Goal: Task Accomplishment & Management: Complete application form

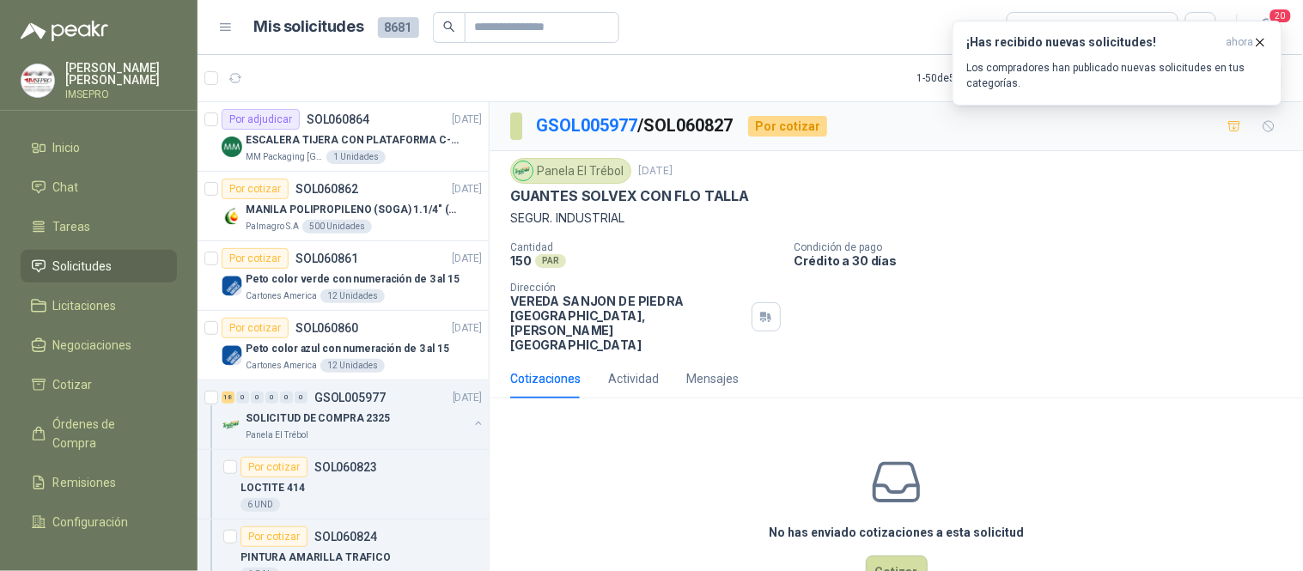
scroll to position [191, 0]
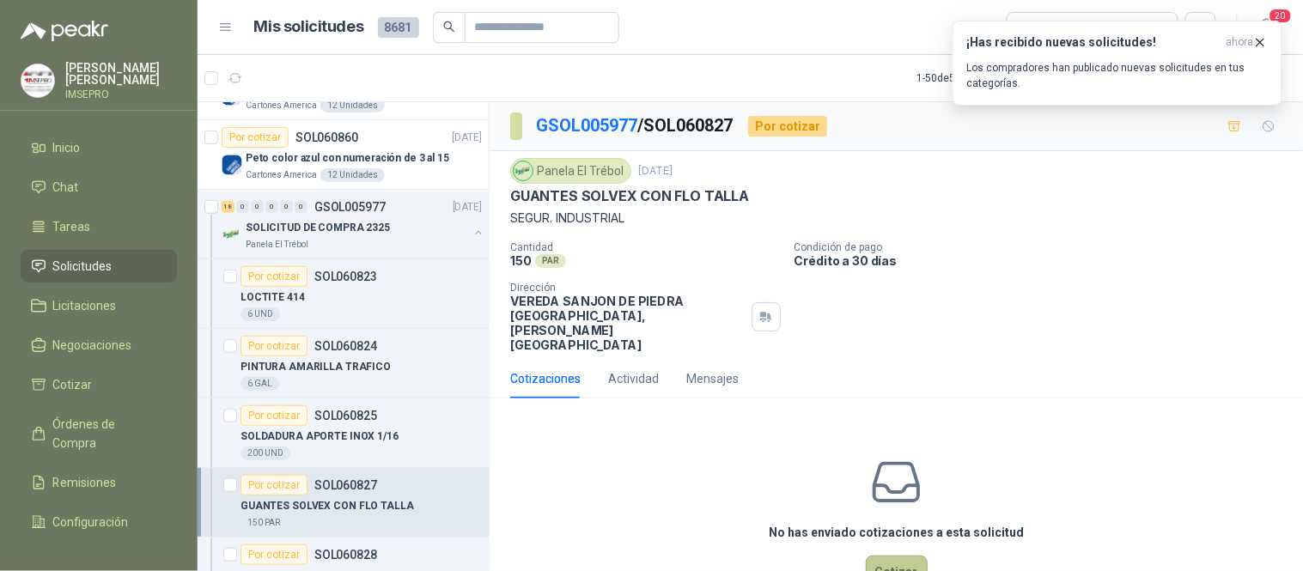
click at [875, 556] on button "Cotizar" at bounding box center [897, 572] width 62 height 33
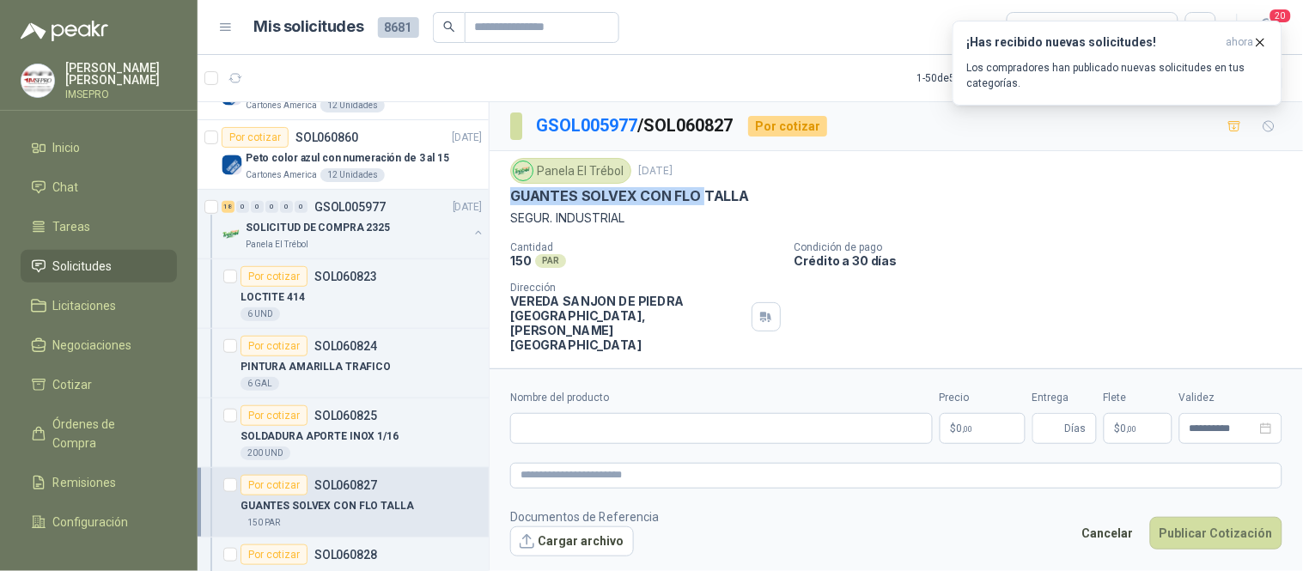
drag, startPoint x: 699, startPoint y: 201, endPoint x: 508, endPoint y: 201, distance: 190.7
click at [508, 201] on div "Panela El Trébol [DATE] GUANTES SOLVEX CON [PERSON_NAME]. INDUSTRIAL Cantidad 1…" at bounding box center [897, 255] width 814 height 208
copy p "GUANTES SOLVEX CON FLO"
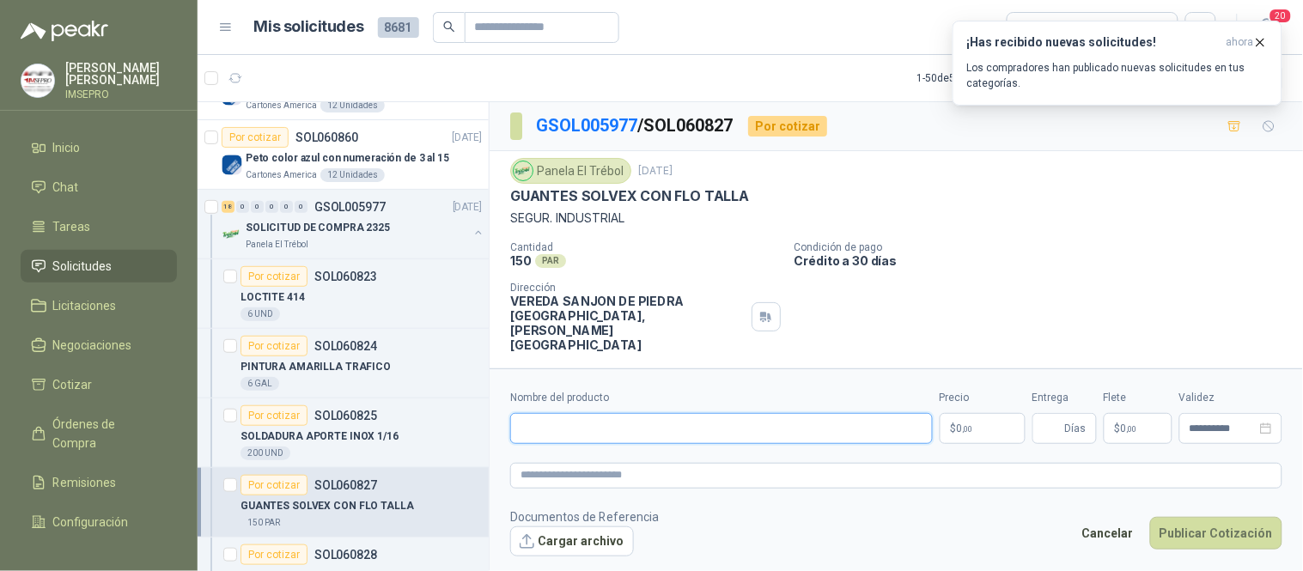
click at [531, 425] on input "Nombre del producto" at bounding box center [721, 428] width 423 height 31
paste input "**********"
drag, startPoint x: 809, startPoint y: 428, endPoint x: 511, endPoint y: 424, distance: 298.2
click at [511, 424] on input "**********" at bounding box center [721, 428] width 423 height 31
type input "**********"
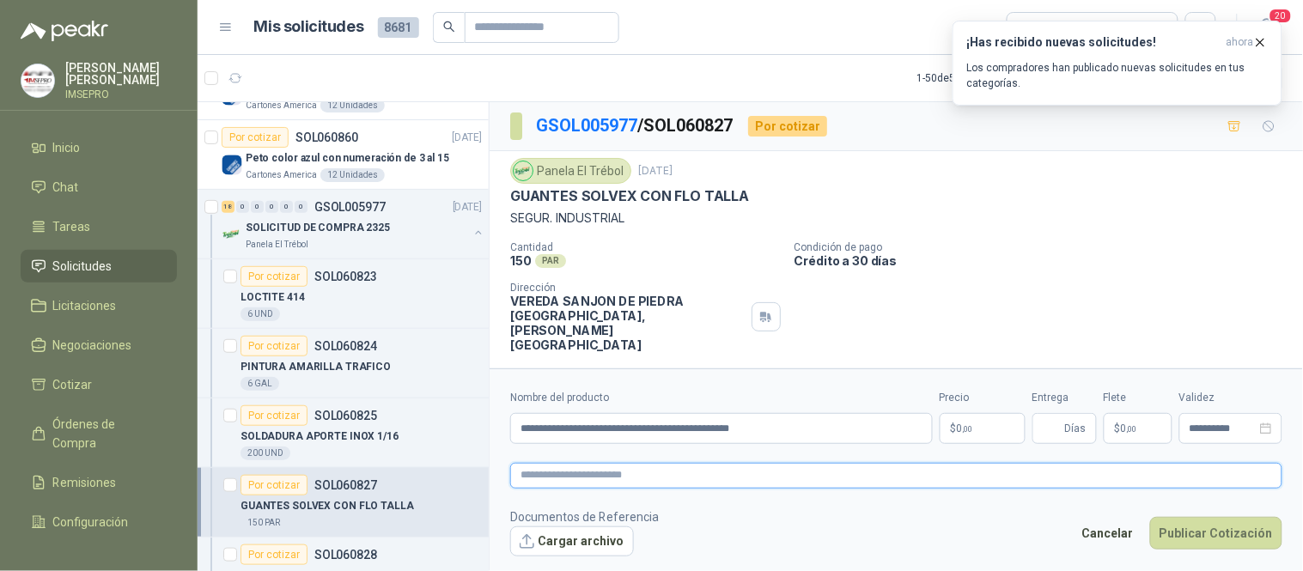
click at [543, 476] on textarea at bounding box center [896, 475] width 772 height 25
paste textarea "**********"
type textarea "**********"
click at [982, 427] on body "[PERSON_NAME] IMSEPRO Inicio Chat Tareas Solicitudes Licitaciones Negociaciones…" at bounding box center [651, 285] width 1303 height 571
click at [1260, 45] on icon "button" at bounding box center [1261, 42] width 15 height 15
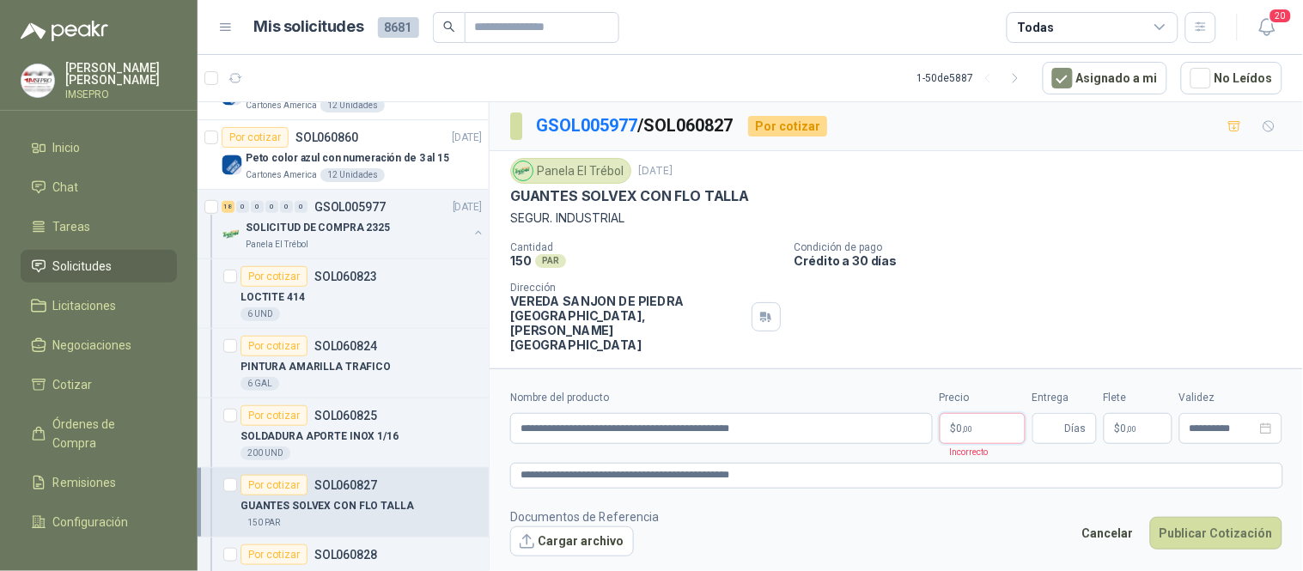
click at [973, 427] on body "[PERSON_NAME] IMSEPRO Inicio Chat Tareas Solicitudes Licitaciones Negociaciones…" at bounding box center [651, 285] width 1303 height 571
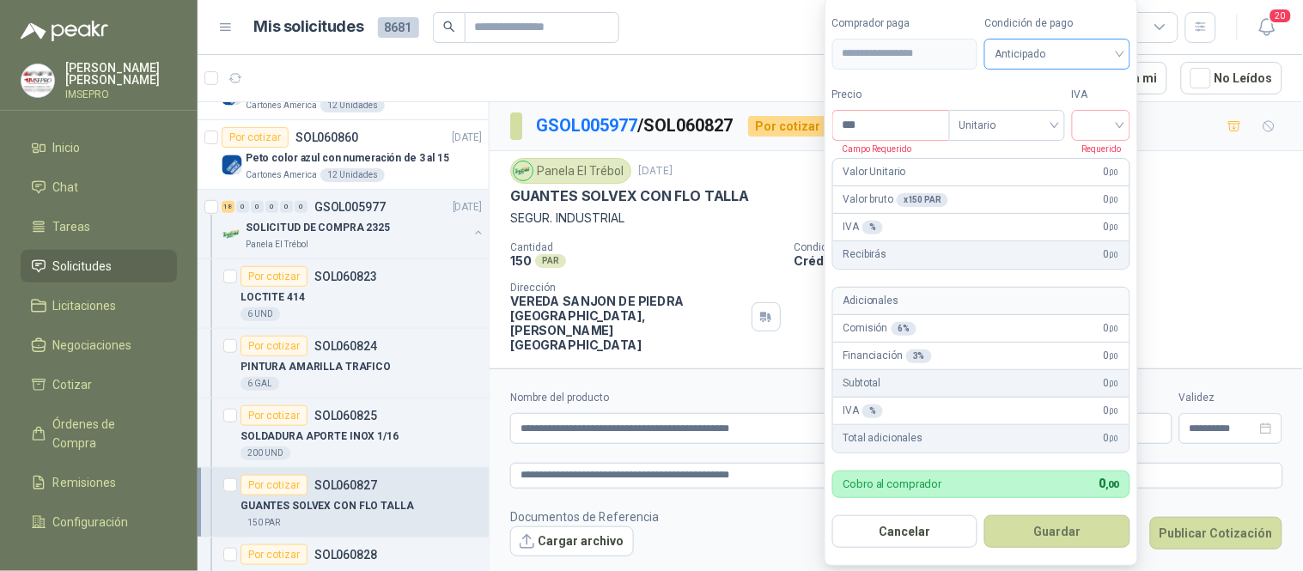
click at [1120, 52] on span "Anticipado" at bounding box center [1057, 54] width 125 height 26
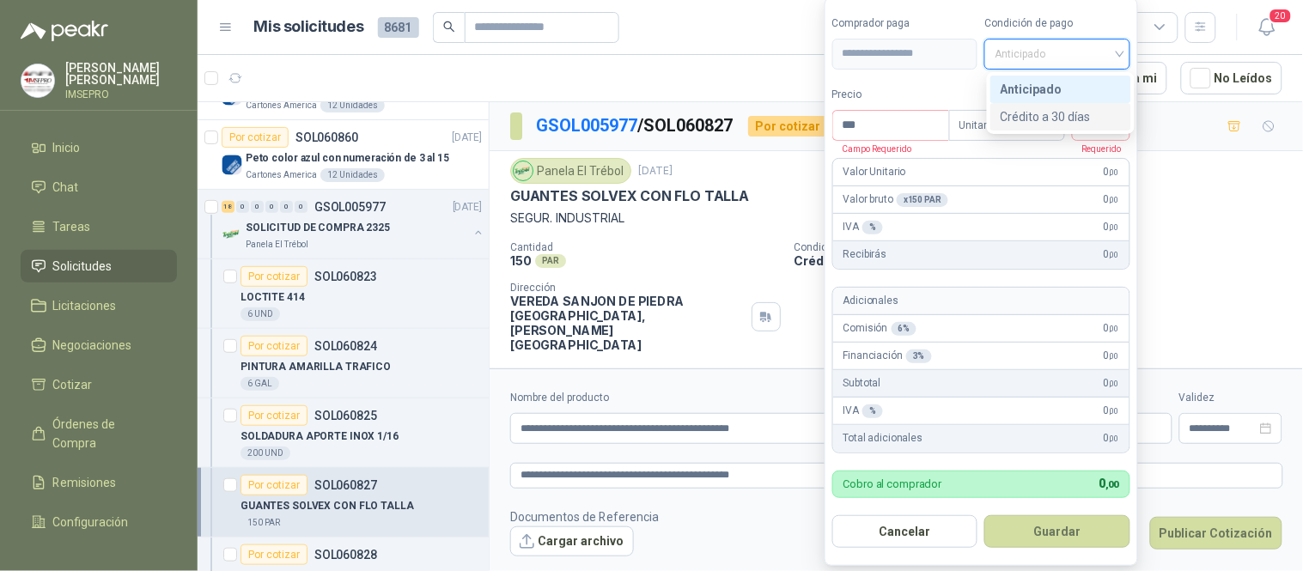
click at [1050, 114] on div "Crédito a 30 días" at bounding box center [1061, 116] width 120 height 19
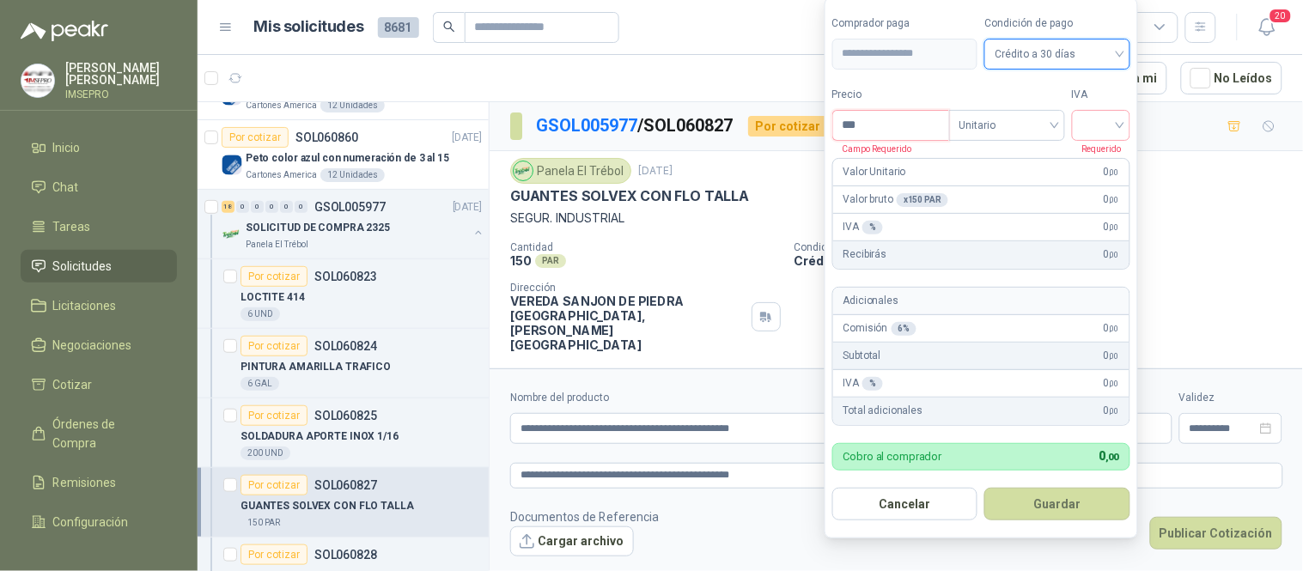
click at [908, 129] on input "***" at bounding box center [891, 125] width 116 height 29
type input "*******"
click at [1102, 124] on input "search" at bounding box center [1102, 124] width 38 height 26
click at [1100, 168] on div "19%" at bounding box center [1105, 160] width 32 height 19
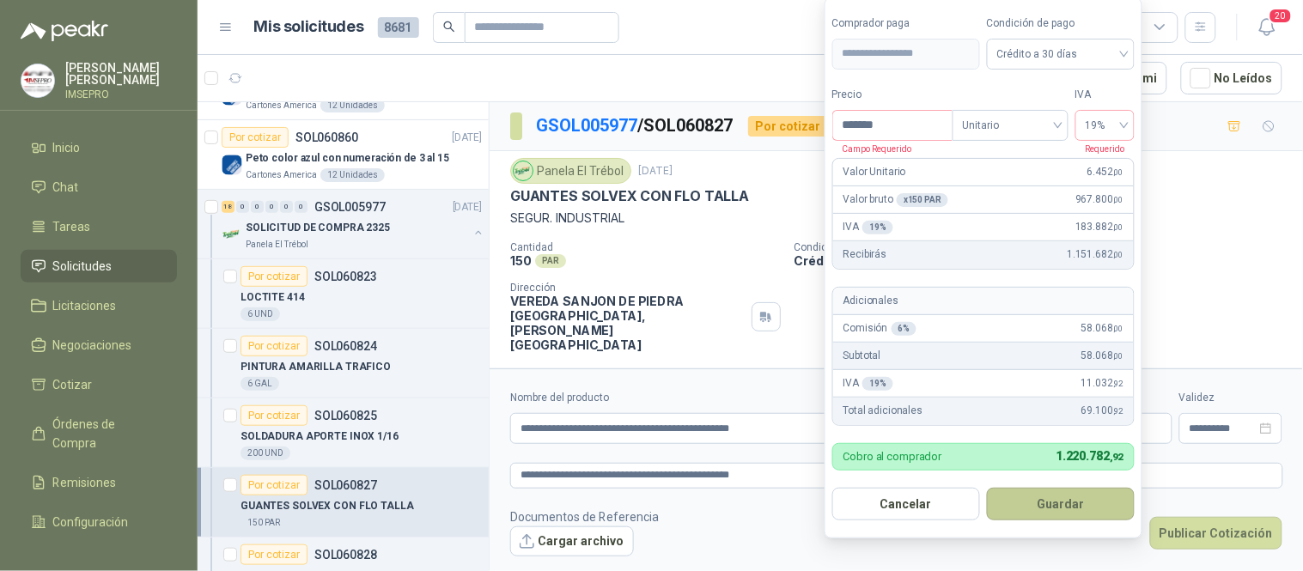
click at [1066, 507] on button "Guardar" at bounding box center [1061, 504] width 148 height 33
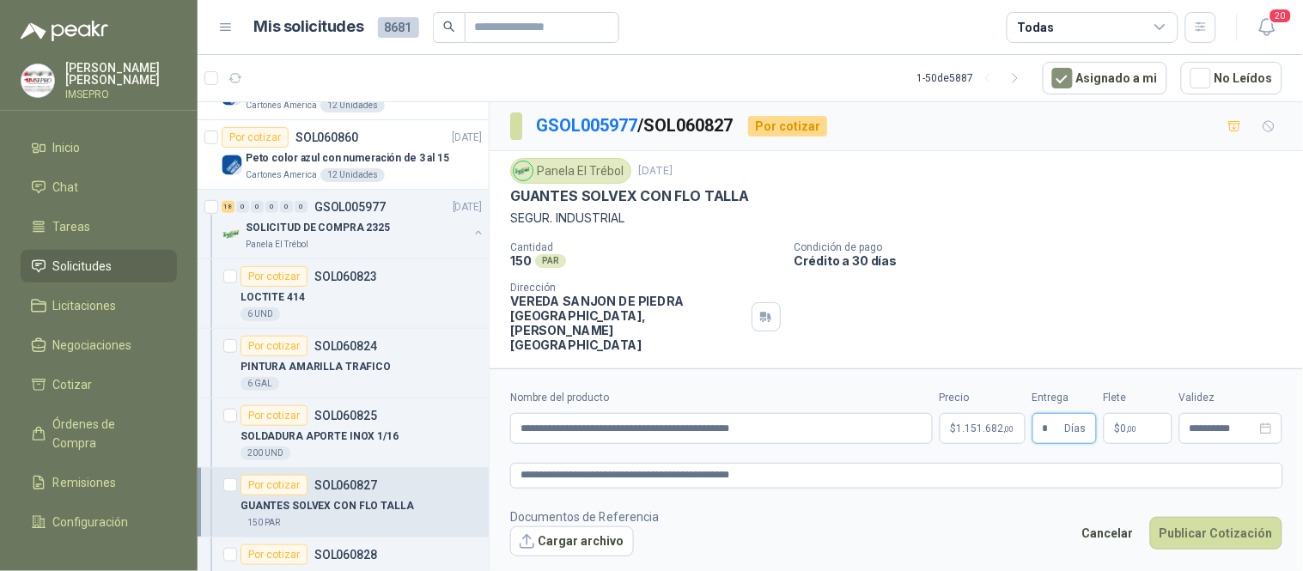
type input "*"
click at [1127, 424] on span ",00" at bounding box center [1132, 428] width 10 height 9
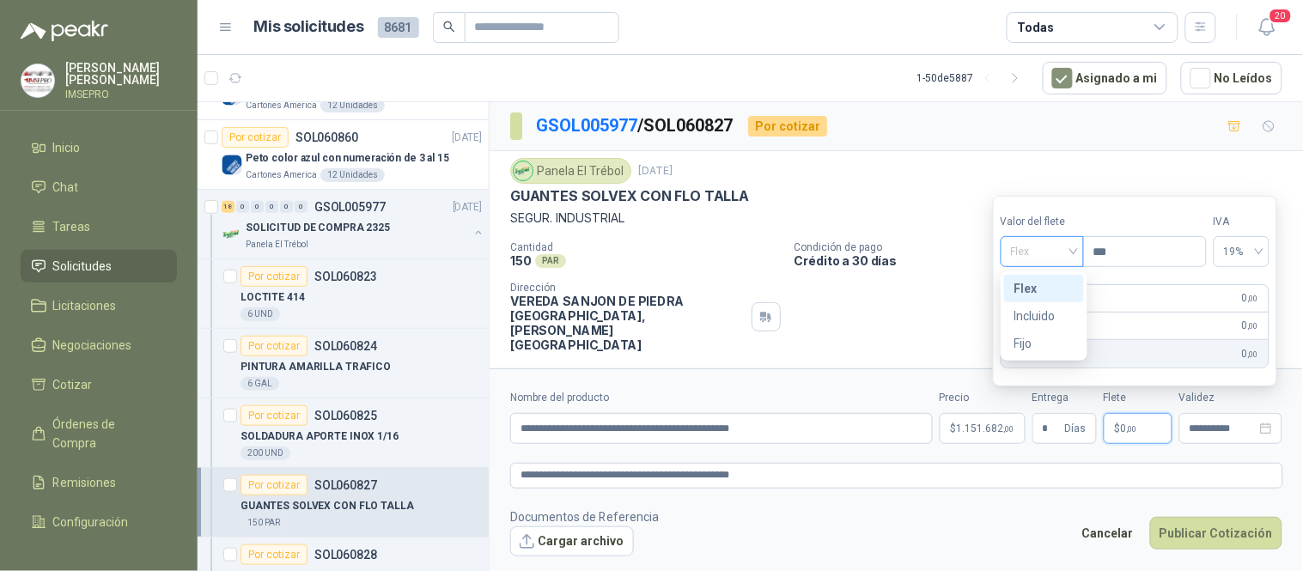
click at [1080, 253] on div "Flex" at bounding box center [1042, 251] width 83 height 31
click at [1038, 320] on div "Incluido" at bounding box center [1044, 316] width 59 height 19
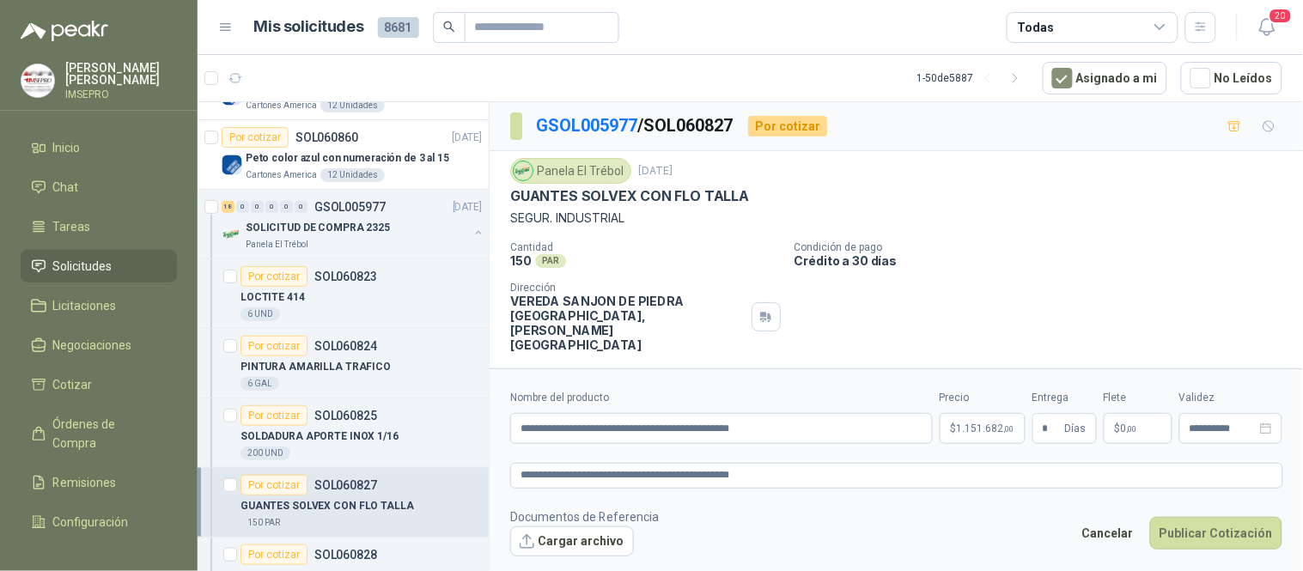
drag, startPoint x: 1190, startPoint y: 535, endPoint x: 886, endPoint y: 503, distance: 305.9
click at [886, 503] on form "**********" at bounding box center [897, 473] width 814 height 209
click at [570, 543] on button "Cargar archivo" at bounding box center [572, 542] width 124 height 31
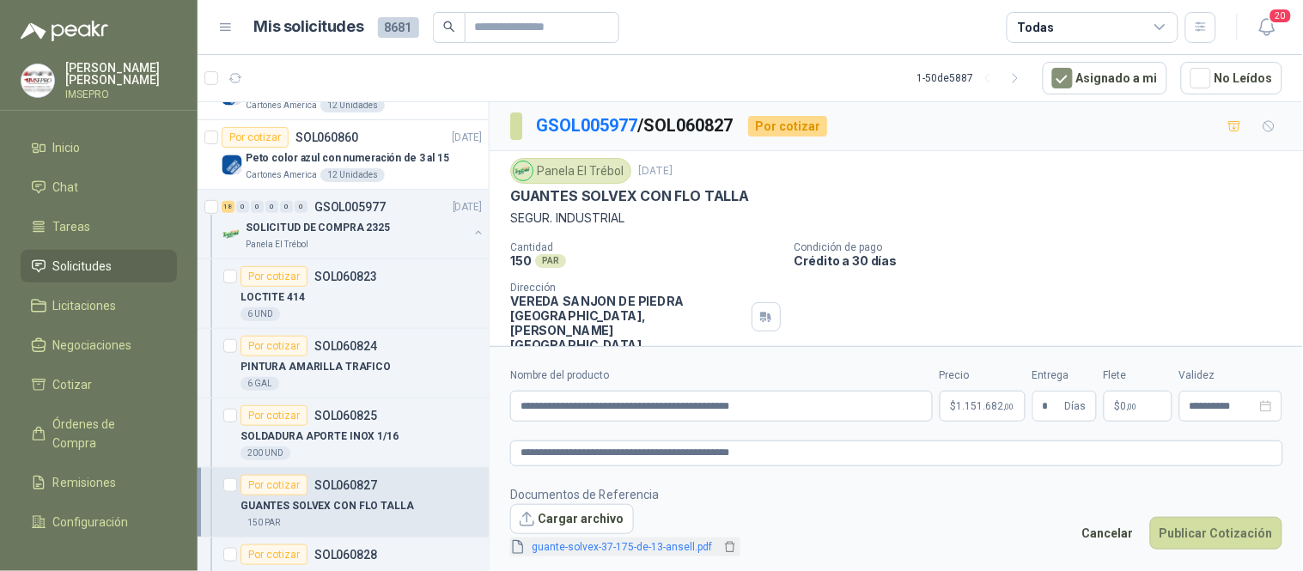
click at [660, 546] on link "guante-solvex-37-175-de-13-ansell.pdf" at bounding box center [623, 548] width 194 height 16
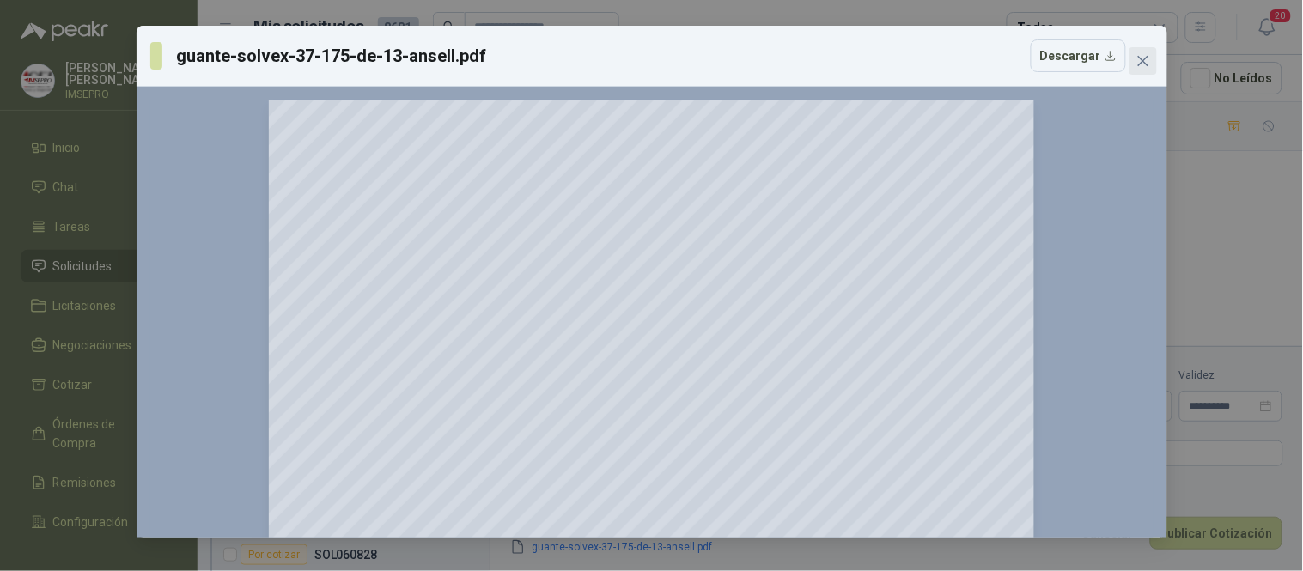
click at [1144, 60] on icon "close" at bounding box center [1143, 61] width 10 height 10
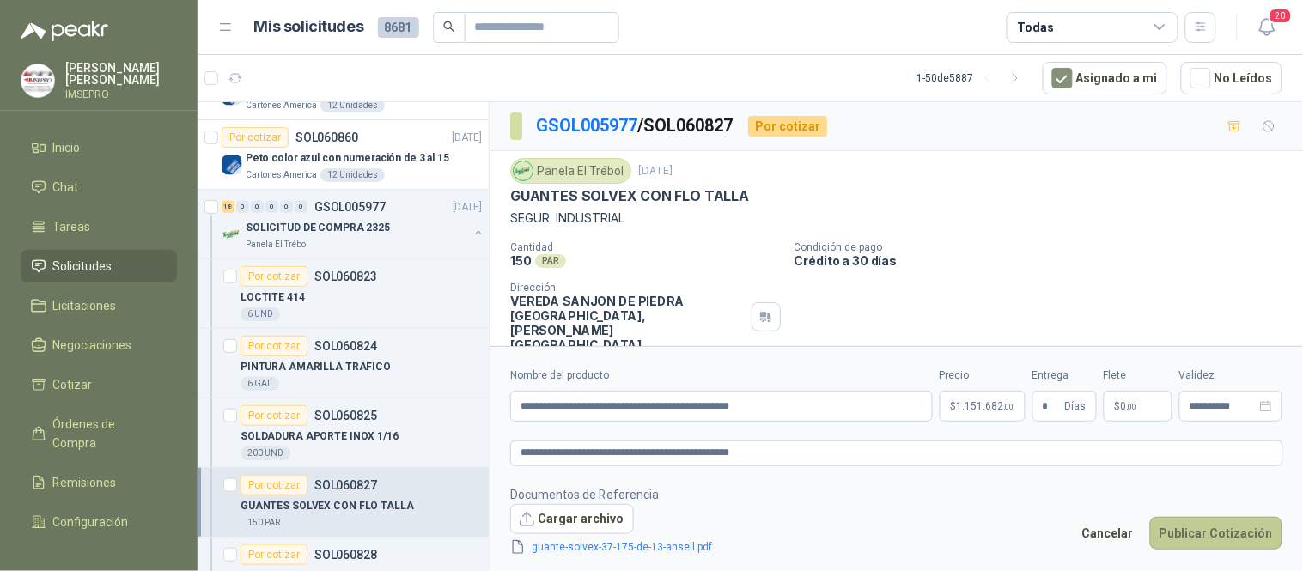
click at [1199, 528] on button "Publicar Cotización" at bounding box center [1216, 533] width 132 height 33
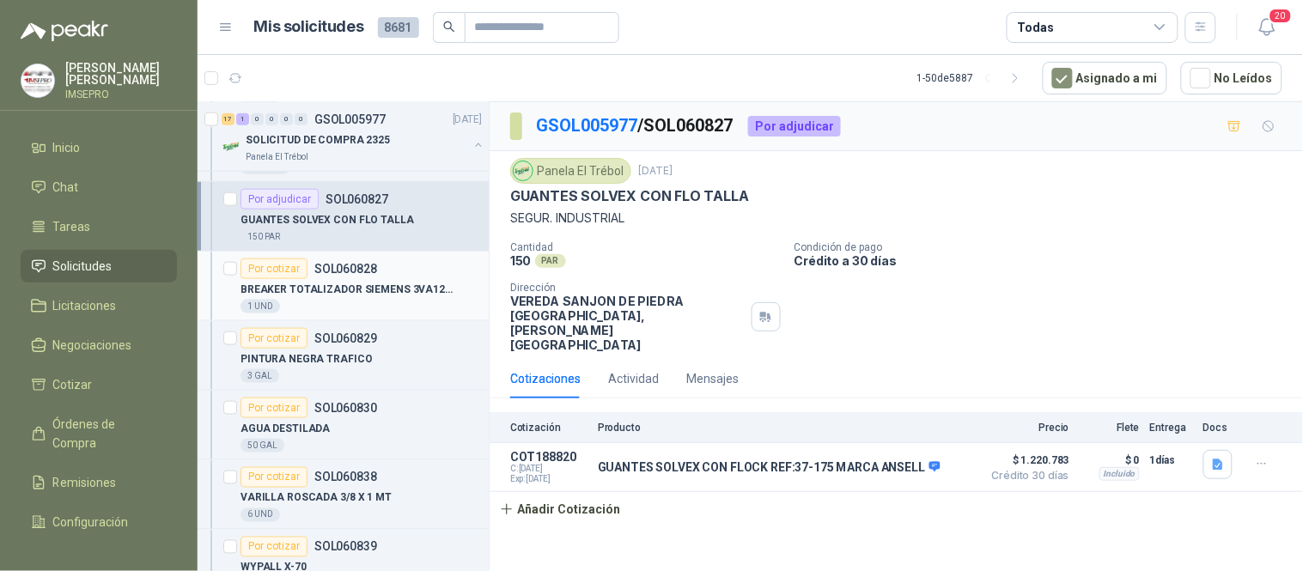
scroll to position [668, 0]
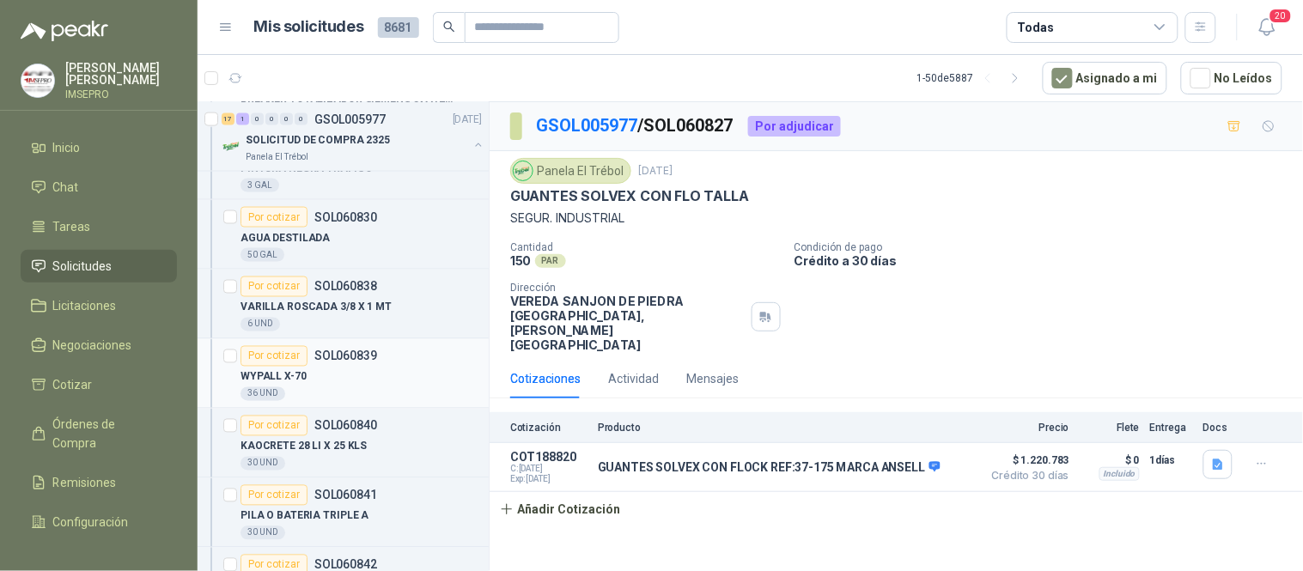
click at [315, 374] on div "WYPALL X-70" at bounding box center [361, 377] width 241 height 21
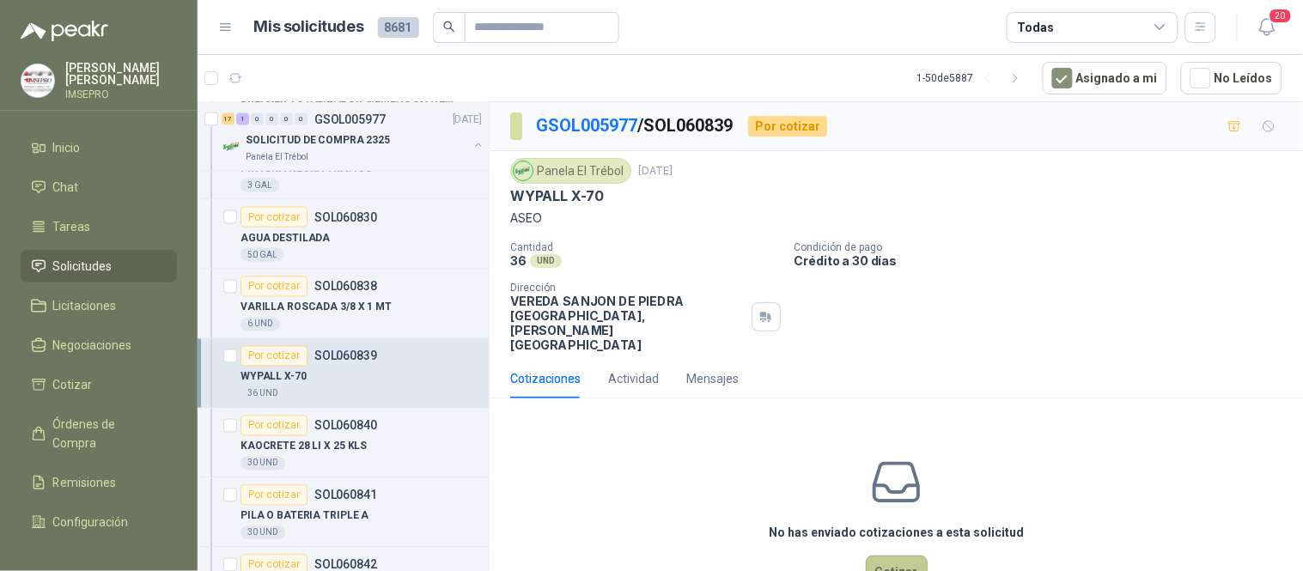
click at [906, 556] on button "Cotizar" at bounding box center [897, 572] width 62 height 33
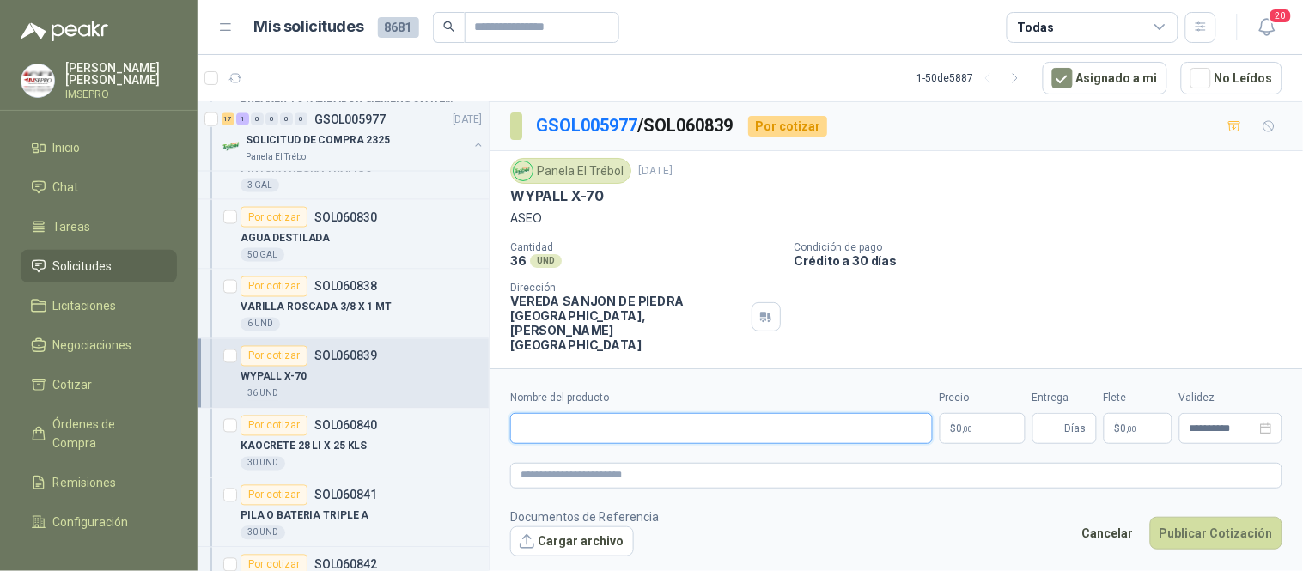
click at [692, 426] on input "Nombre del producto" at bounding box center [721, 428] width 423 height 31
drag, startPoint x: 599, startPoint y: 194, endPoint x: 501, endPoint y: 195, distance: 98.0
click at [501, 195] on div "Panela El Trébol [DATE] WYPALL X-70 ASEO Cantidad 36 UND  Condición de pago Cr…" at bounding box center [897, 255] width 814 height 208
copy p "WYPALL X-70"
click at [545, 428] on input "Nombre del producto" at bounding box center [721, 428] width 423 height 31
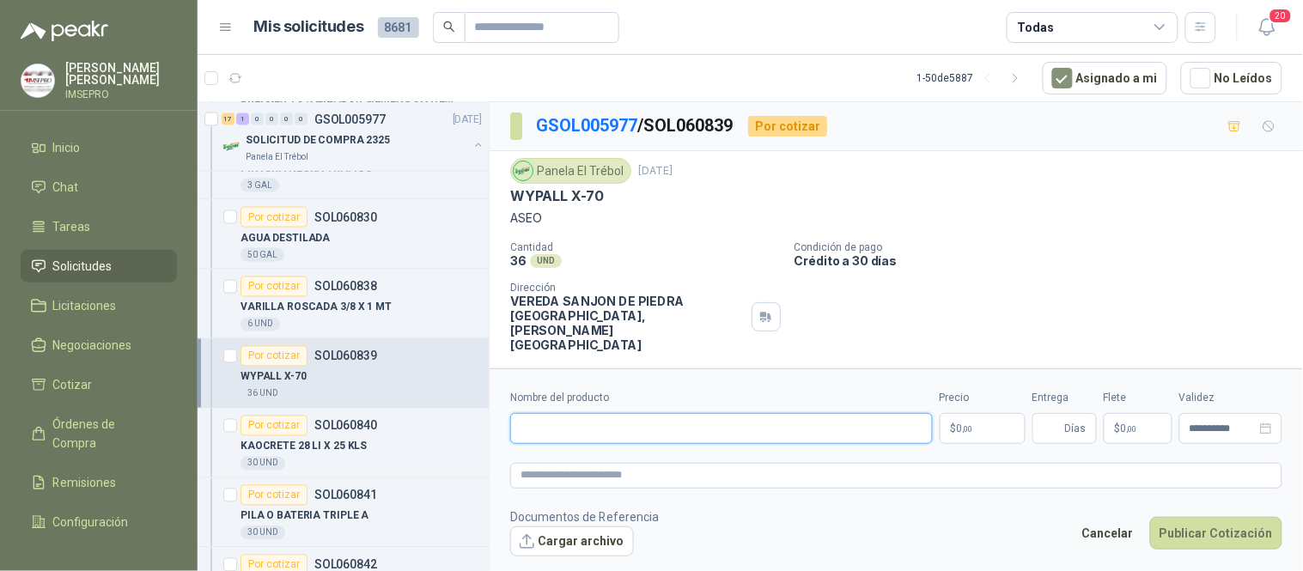
paste input "**********"
type input "**********"
click at [534, 475] on textarea at bounding box center [896, 475] width 772 height 25
paste textarea "**********"
type textarea "**********"
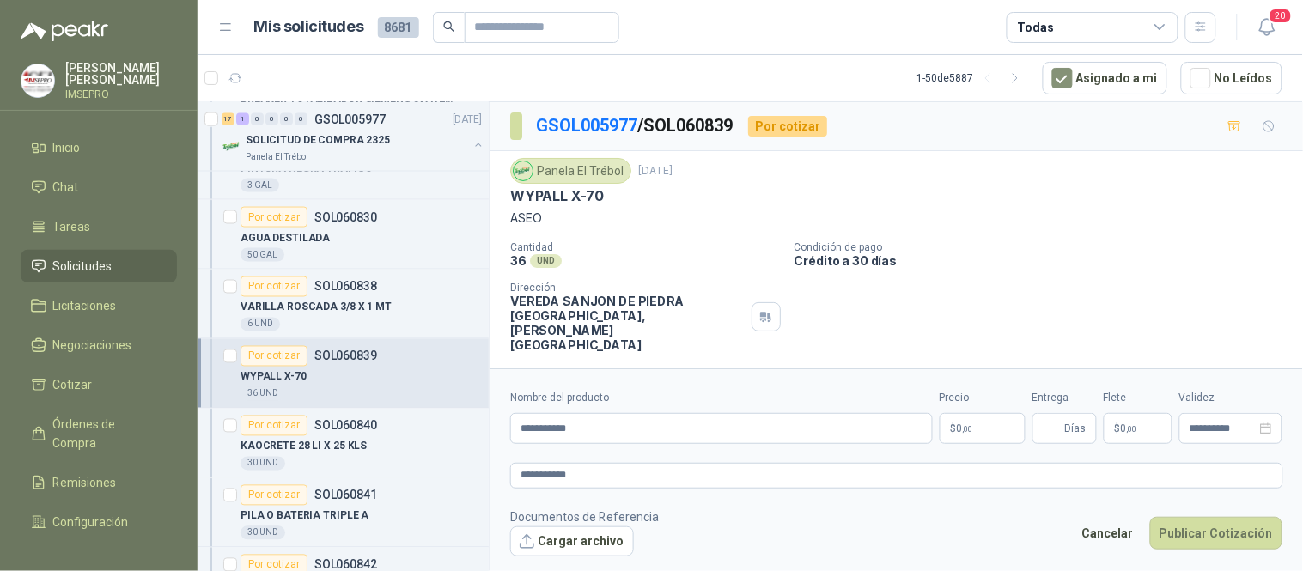
click at [981, 433] on body "[PERSON_NAME] IMSEPRO Inicio Chat Tareas Solicitudes Licitaciones Negociaciones…" at bounding box center [651, 285] width 1303 height 571
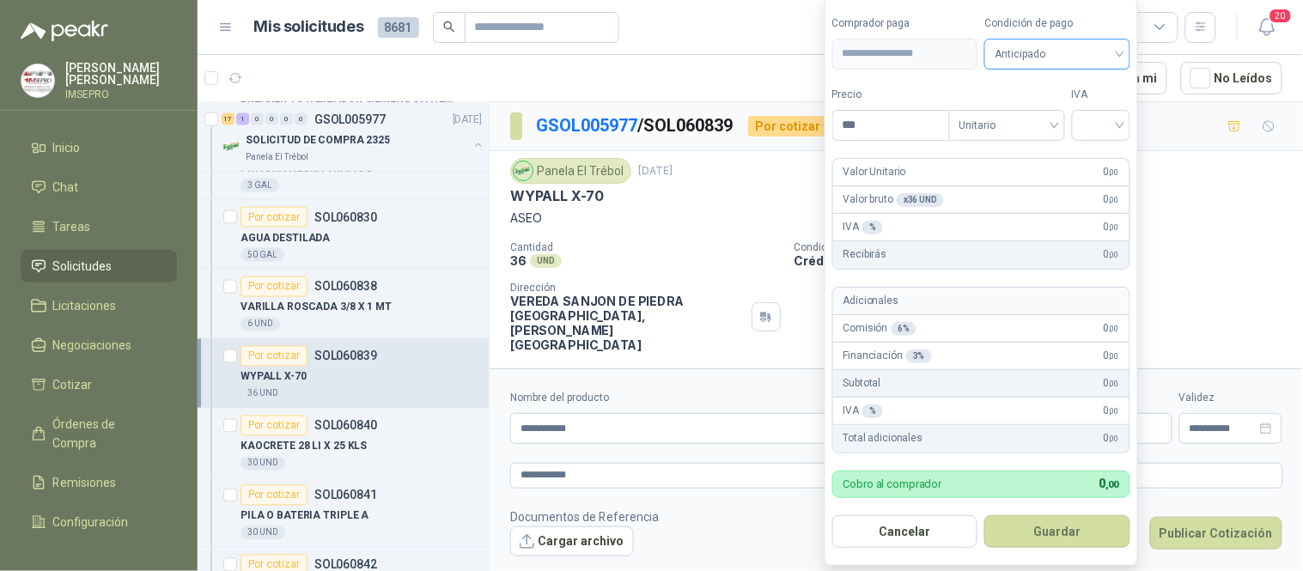
click at [1127, 47] on div "Anticipado" at bounding box center [1058, 54] width 146 height 31
click at [1066, 115] on div "Crédito a 30 días" at bounding box center [1061, 116] width 120 height 19
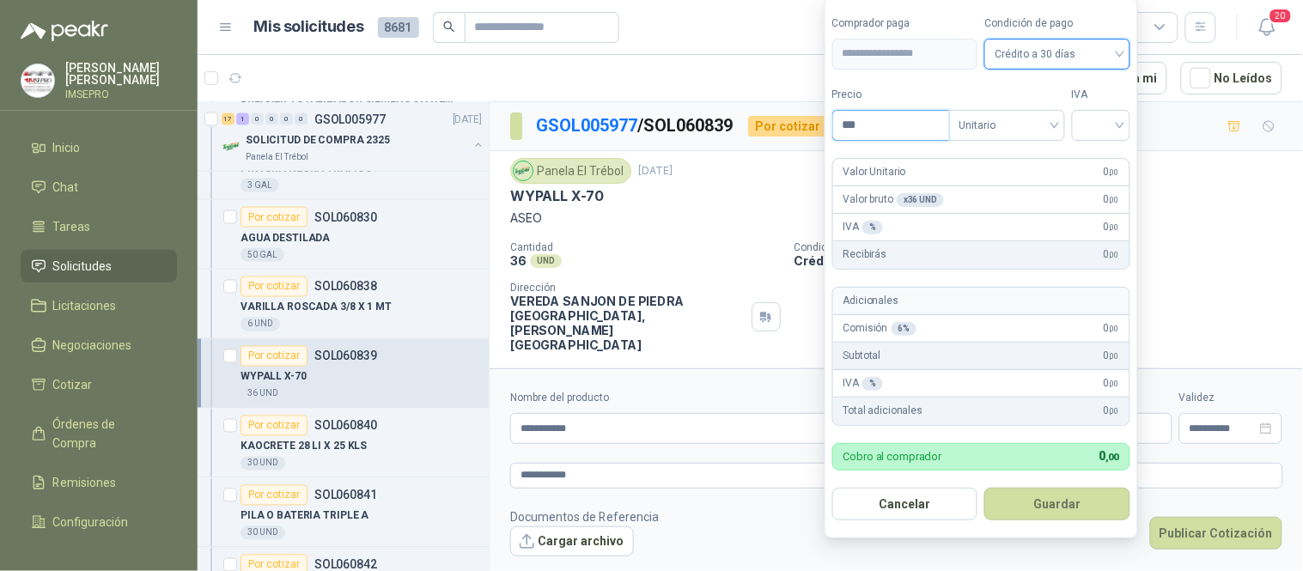
click at [887, 123] on input "***" at bounding box center [891, 125] width 116 height 29
type input "********"
click at [1102, 113] on input "search" at bounding box center [1102, 124] width 38 height 26
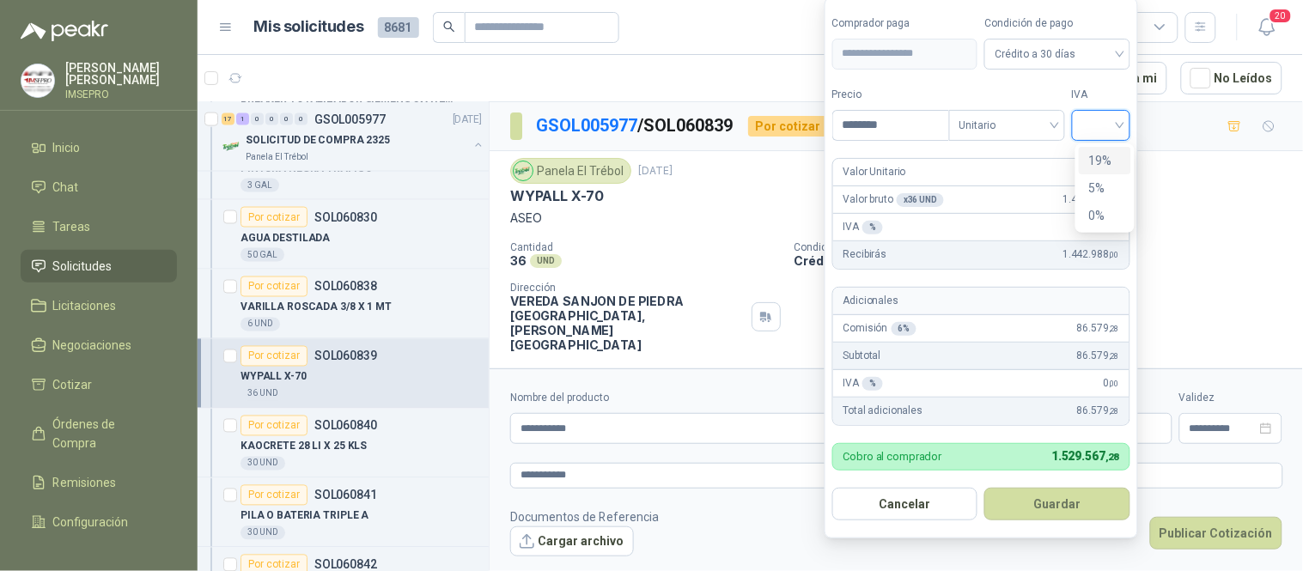
click at [1095, 160] on div "19%" at bounding box center [1105, 160] width 32 height 19
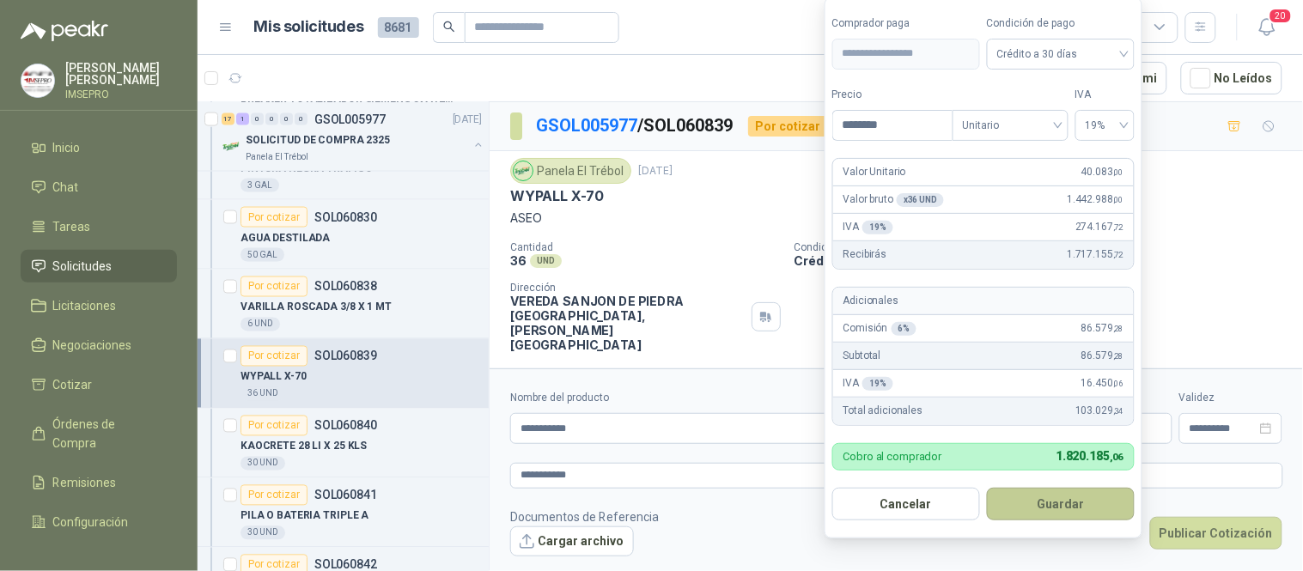
click at [1086, 505] on button "Guardar" at bounding box center [1061, 504] width 148 height 33
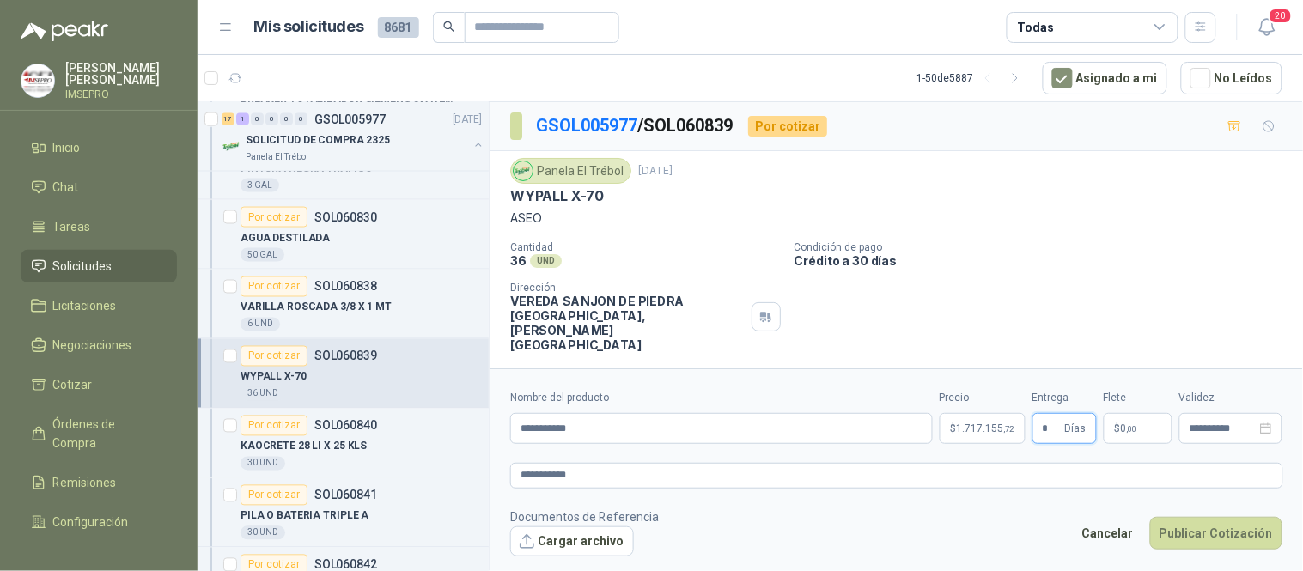
type input "*"
click at [1110, 423] on p "$ 0 ,00" at bounding box center [1138, 428] width 69 height 31
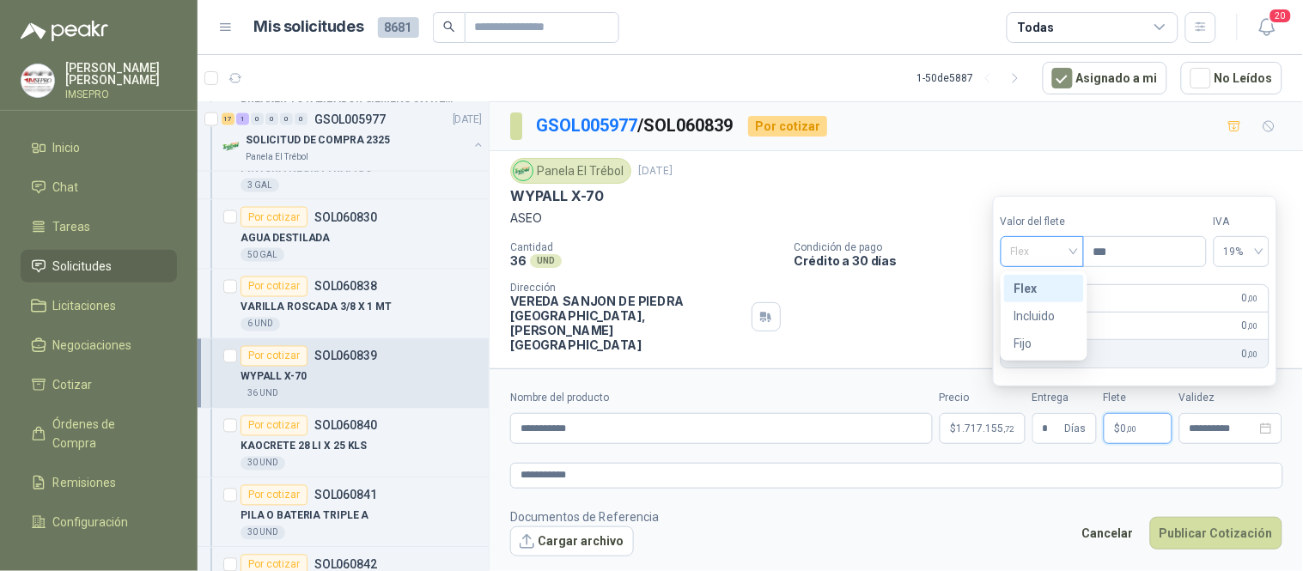
click at [1078, 249] on div "Flex" at bounding box center [1042, 251] width 83 height 31
click at [1033, 320] on div "Incluido" at bounding box center [1044, 316] width 59 height 19
click at [1203, 539] on button "Publicar Cotización" at bounding box center [1216, 533] width 132 height 33
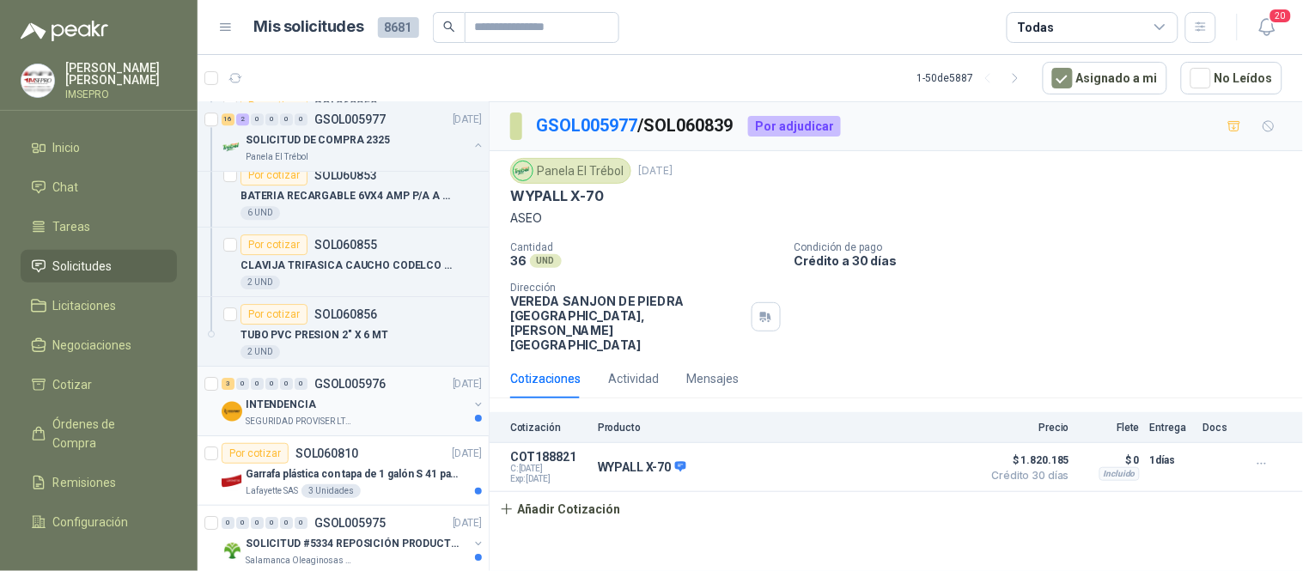
scroll to position [1431, 0]
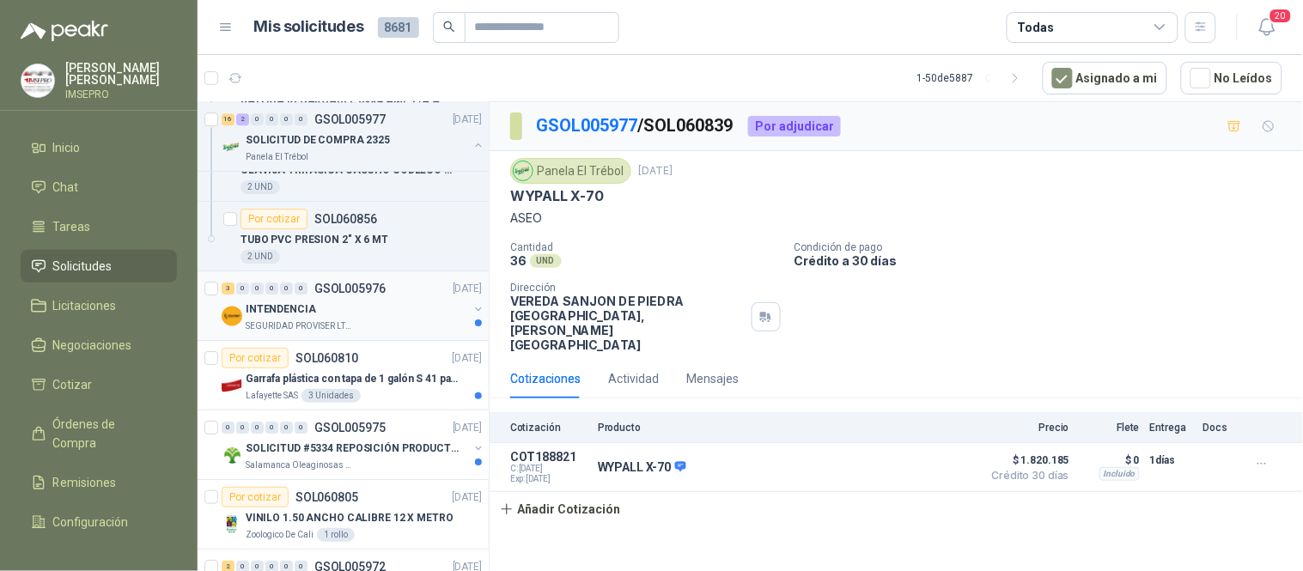
click at [365, 322] on div "SEGURIDAD PROVISER LTDA" at bounding box center [357, 327] width 223 height 14
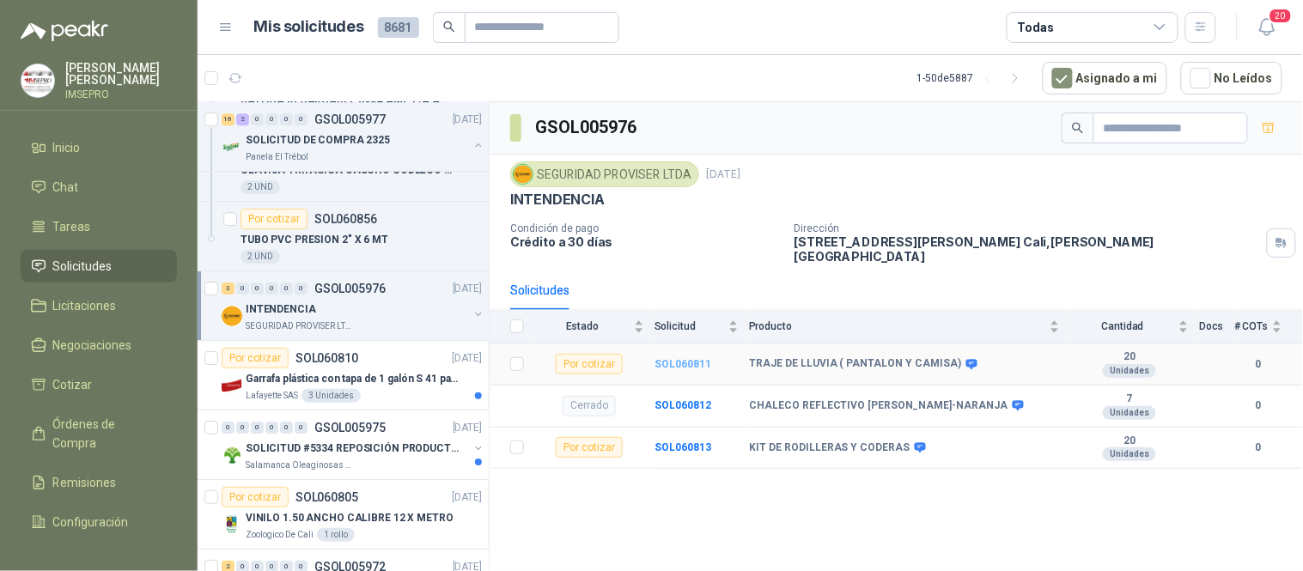
click at [685, 358] on b "SOL060811" at bounding box center [683, 364] width 57 height 12
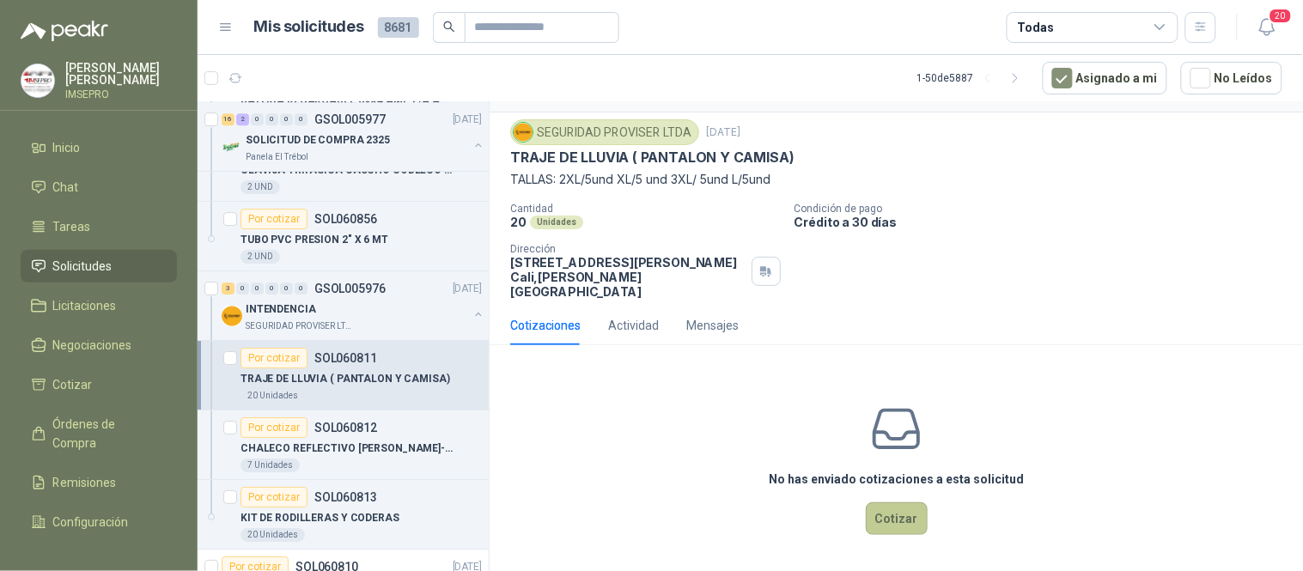
click at [900, 531] on button "Cotizar" at bounding box center [897, 519] width 62 height 33
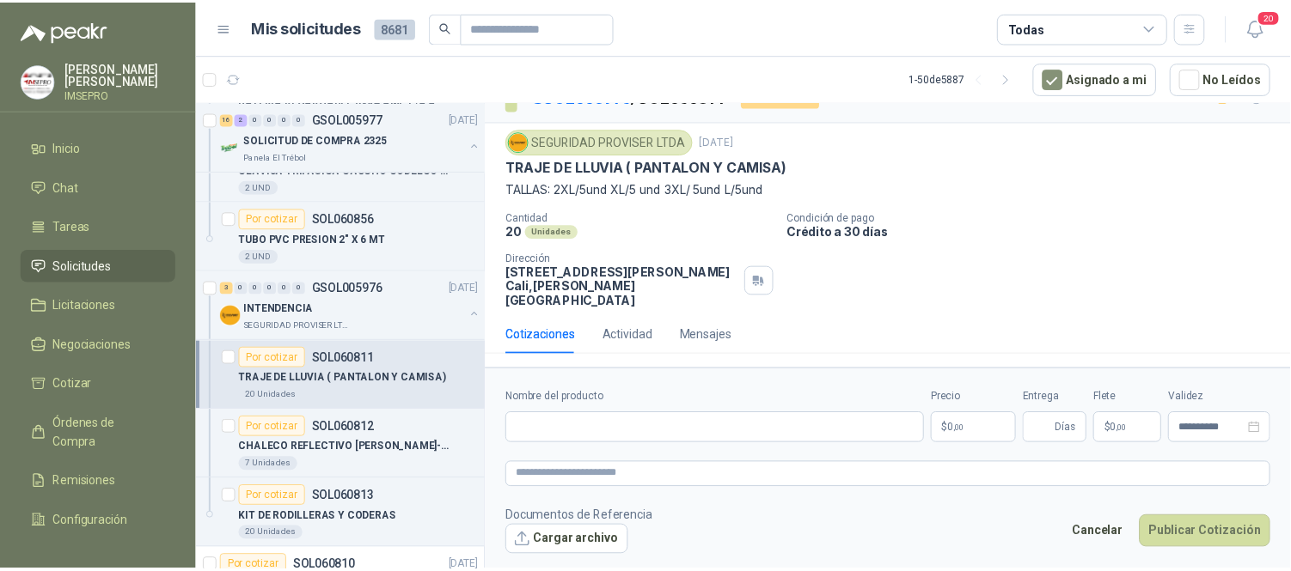
scroll to position [29, 0]
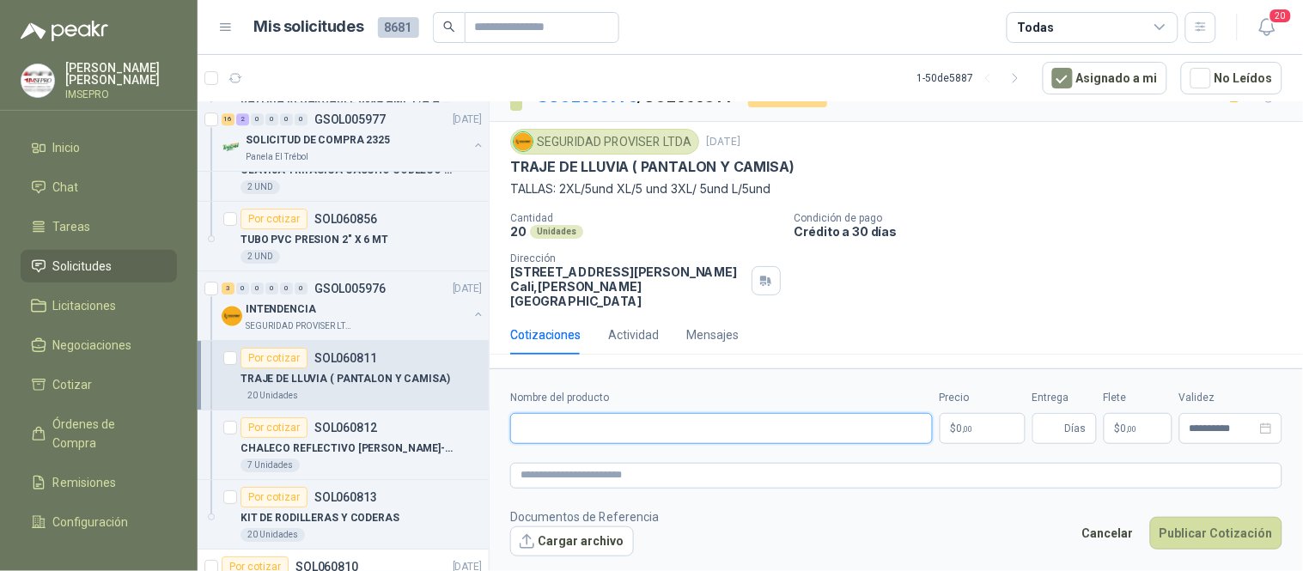
click at [589, 436] on input "Nombre del producto" at bounding box center [721, 428] width 423 height 31
type input "**********"
drag, startPoint x: 761, startPoint y: 427, endPoint x: 520, endPoint y: 417, distance: 241.7
click at [520, 417] on input "**********" at bounding box center [721, 428] width 423 height 31
click at [562, 479] on textarea at bounding box center [896, 475] width 772 height 25
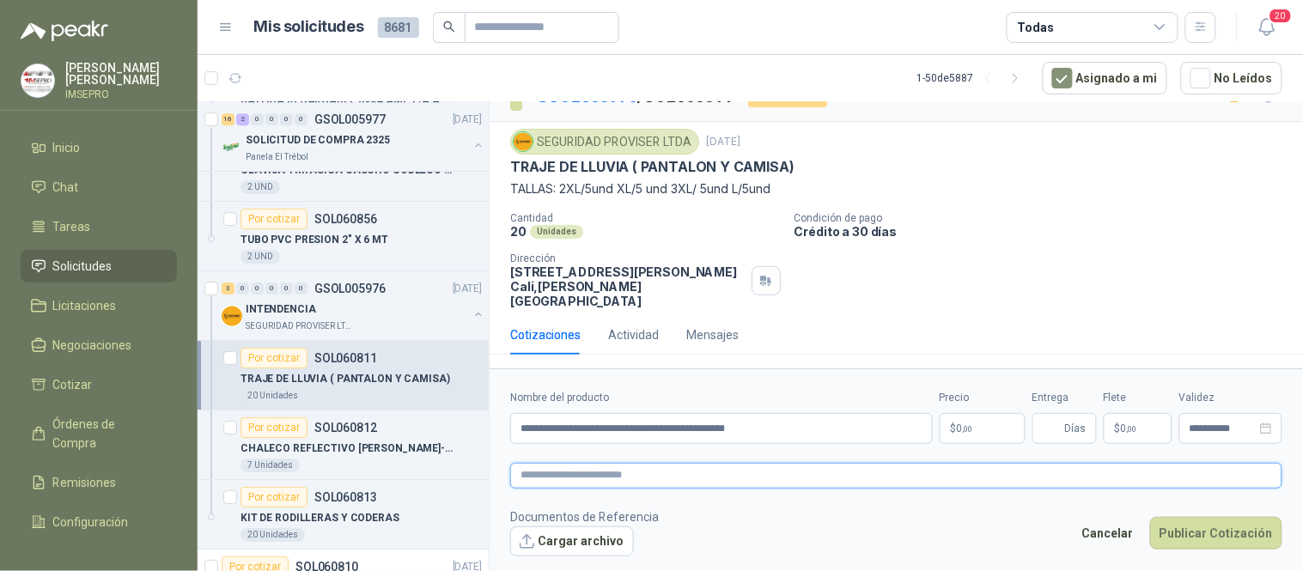
paste textarea "**********"
type textarea "**********"
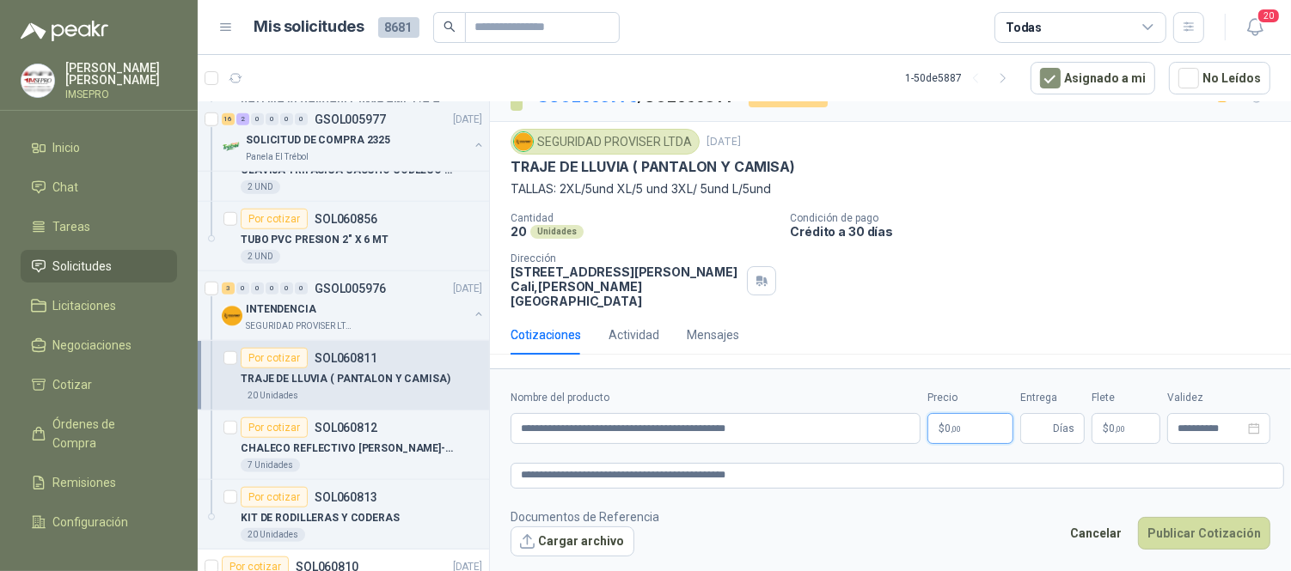
click at [969, 431] on body "[PERSON_NAME] IMSEPRO Inicio Chat Tareas Solicitudes Licitaciones Negociaciones…" at bounding box center [645, 285] width 1291 height 571
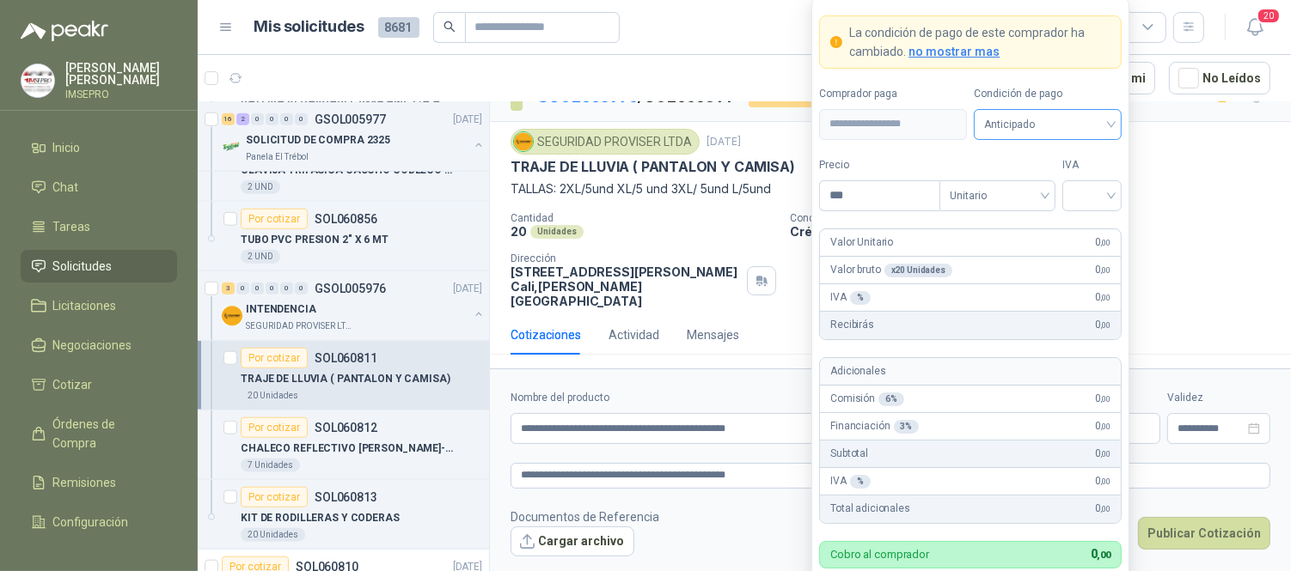
click at [1105, 125] on span "Anticipado" at bounding box center [1047, 125] width 127 height 26
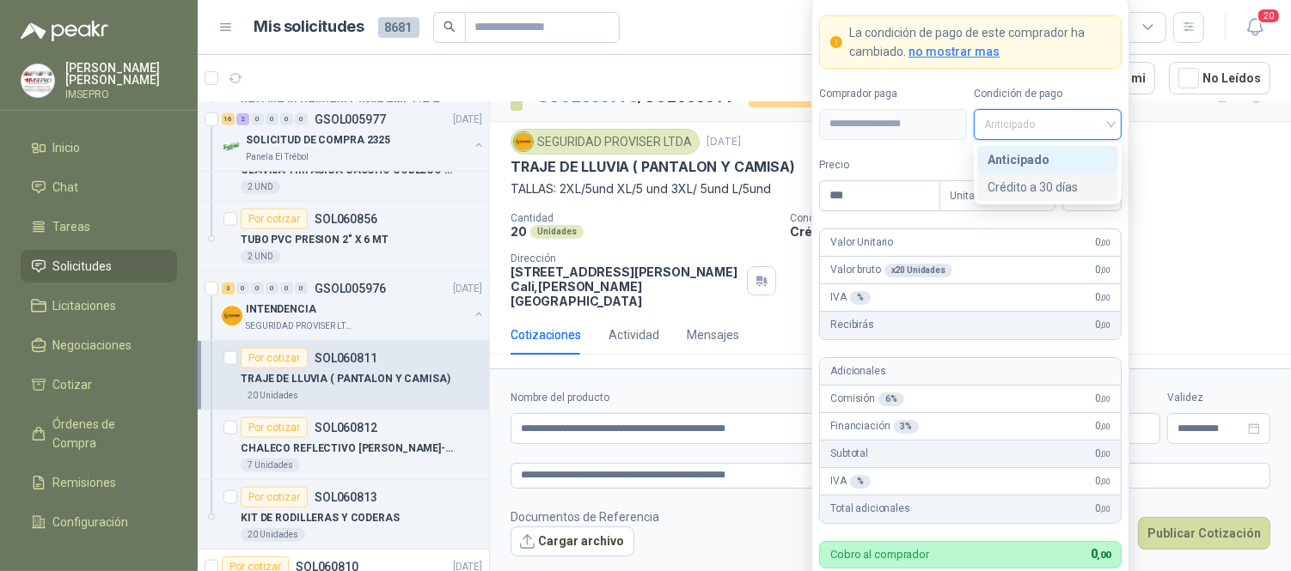
click at [1048, 183] on div "Crédito a 30 días" at bounding box center [1047, 187] width 120 height 19
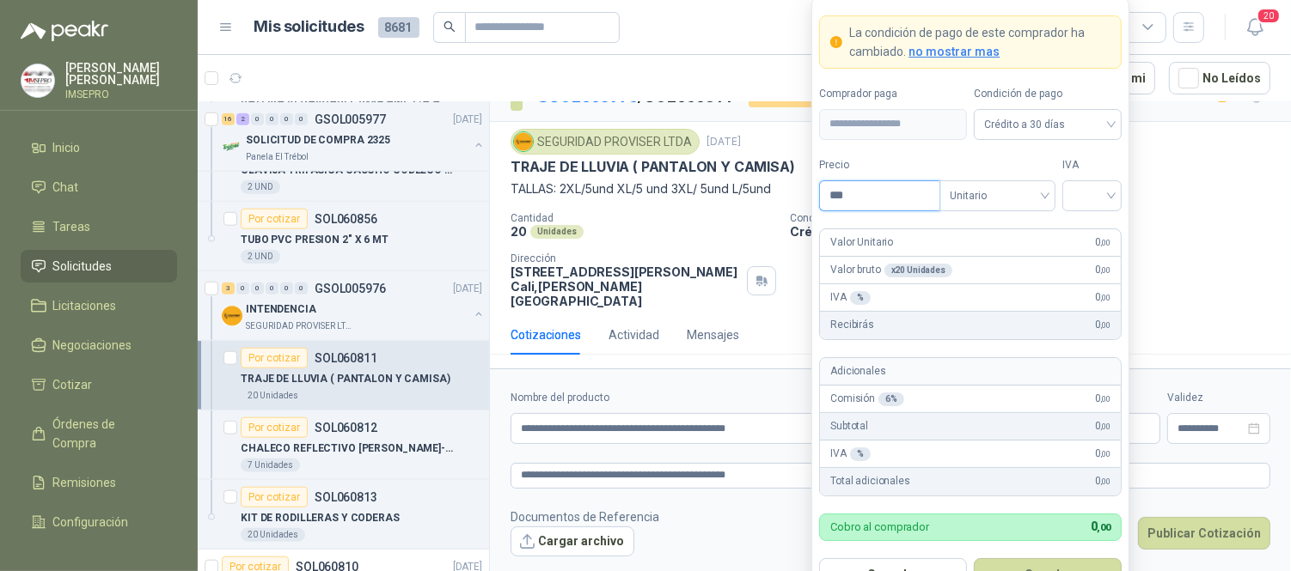
click at [856, 195] on input "***" at bounding box center [879, 195] width 119 height 29
type input "********"
click at [1081, 196] on input "search" at bounding box center [1091, 194] width 39 height 26
click at [1083, 235] on div "19%" at bounding box center [1092, 231] width 32 height 19
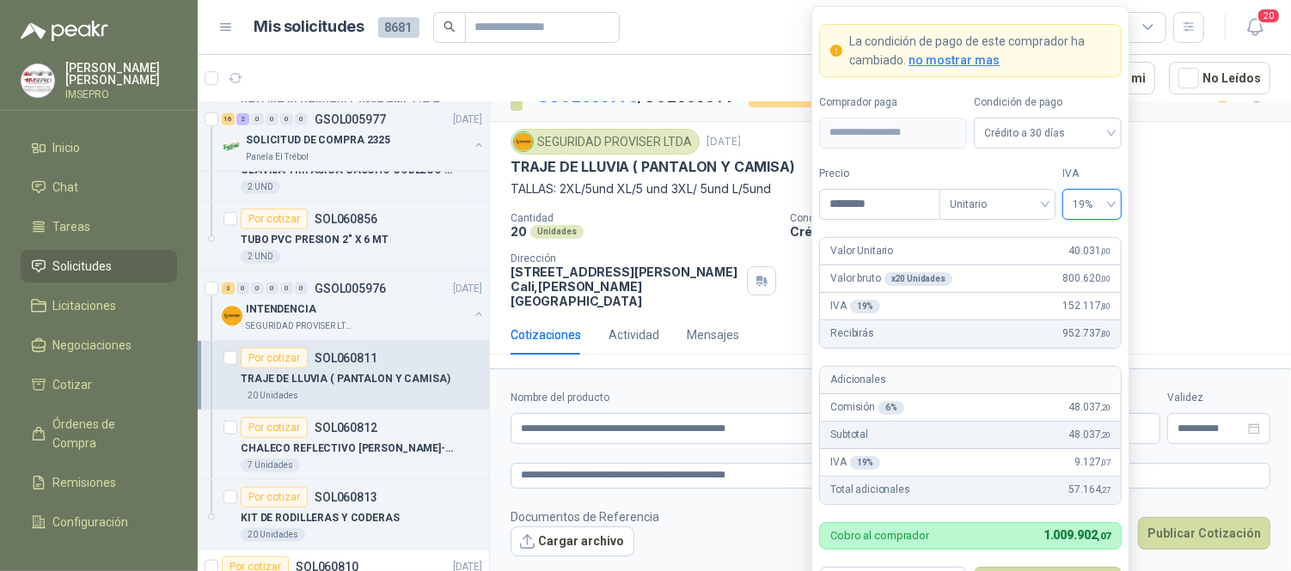
scroll to position [39, 0]
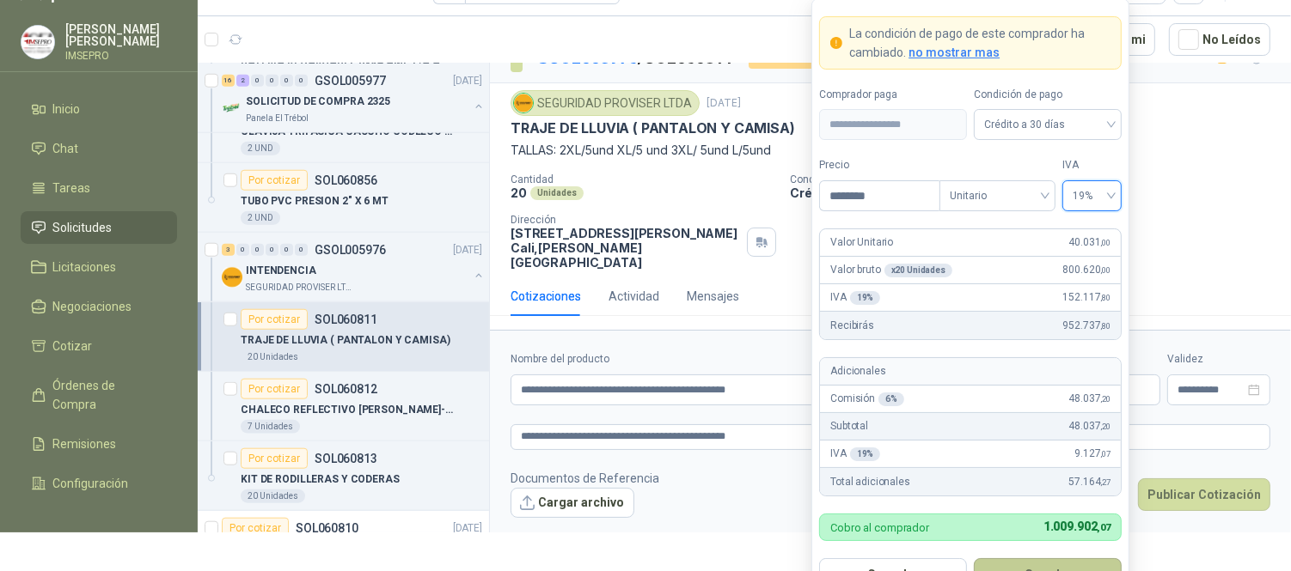
click at [1023, 562] on button "Guardar" at bounding box center [1047, 574] width 148 height 33
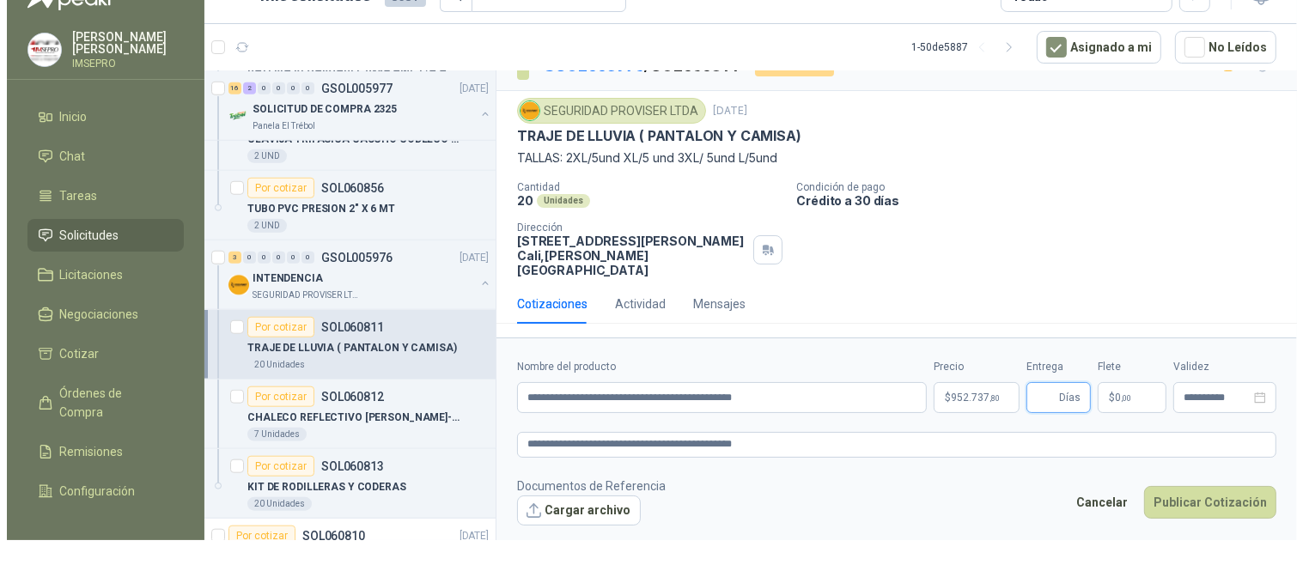
scroll to position [0, 0]
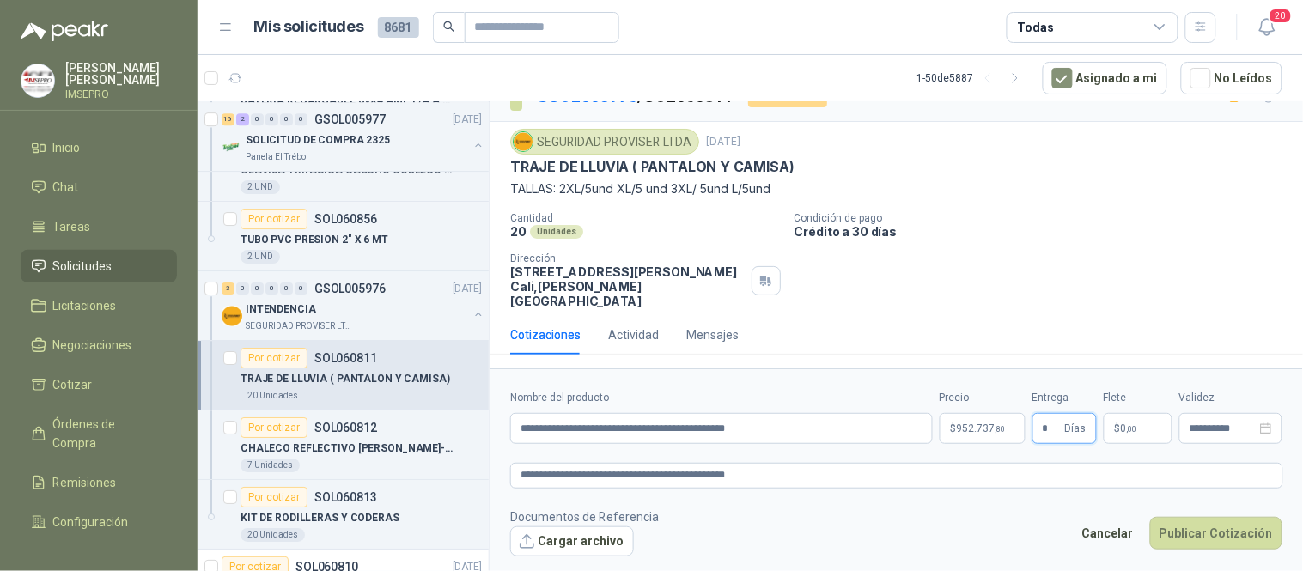
type input "*"
click at [1129, 418] on p "$ 0 ,00" at bounding box center [1138, 428] width 69 height 31
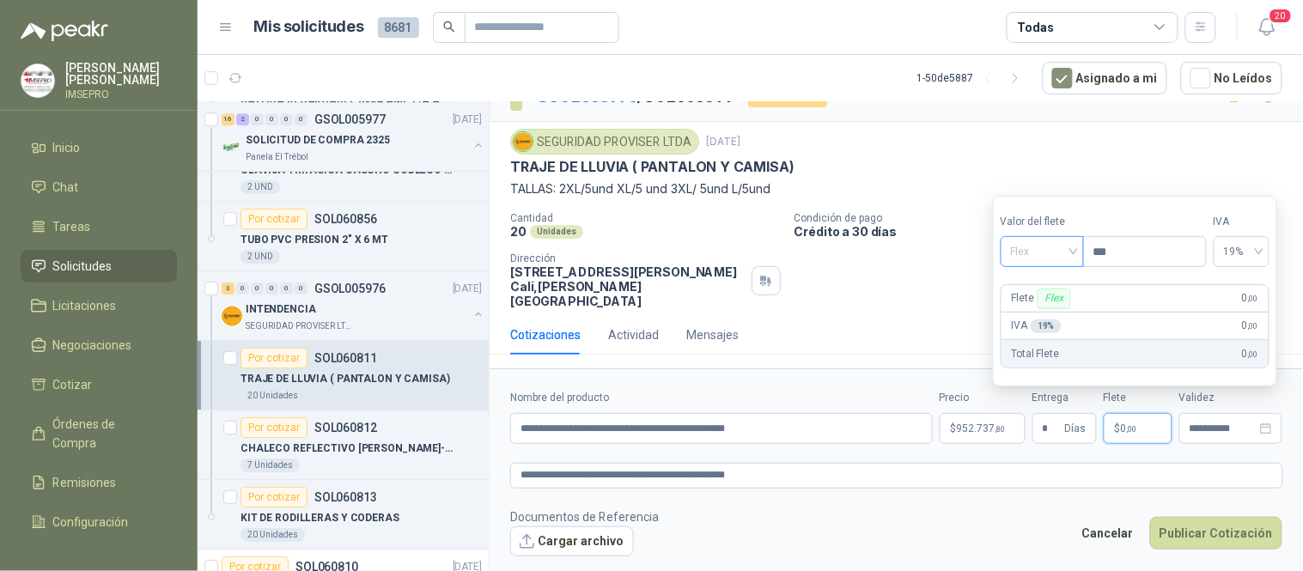
click at [1081, 251] on div "Flex" at bounding box center [1042, 251] width 83 height 31
click at [1044, 314] on div "Incluido" at bounding box center [1044, 316] width 59 height 19
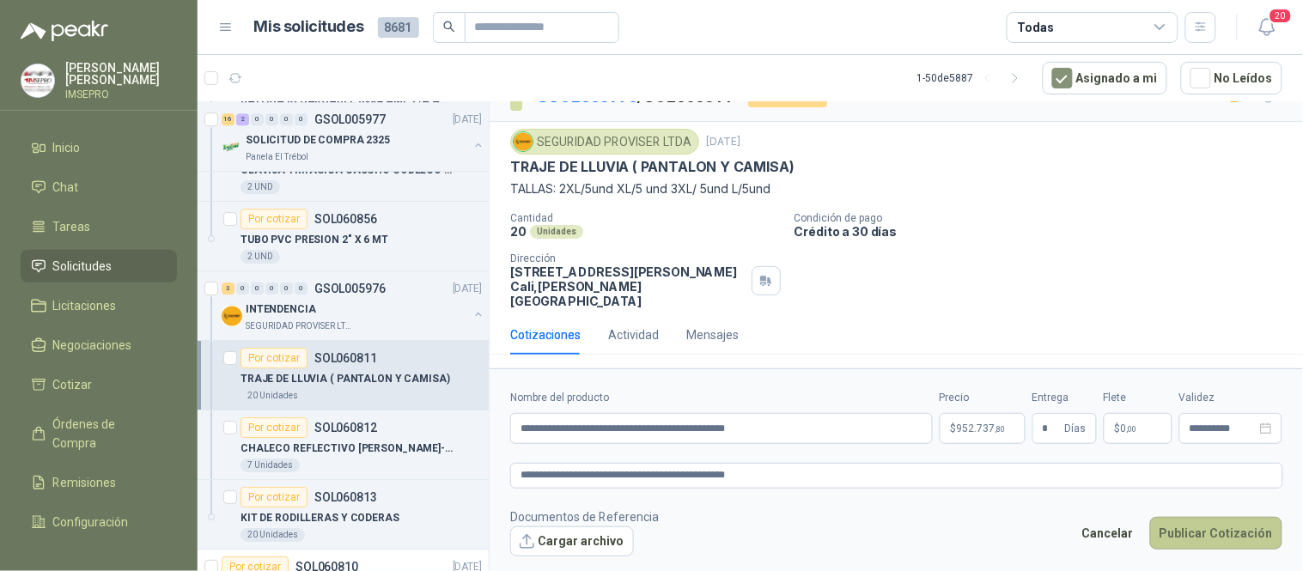
click at [1181, 531] on button "Publicar Cotización" at bounding box center [1216, 533] width 132 height 33
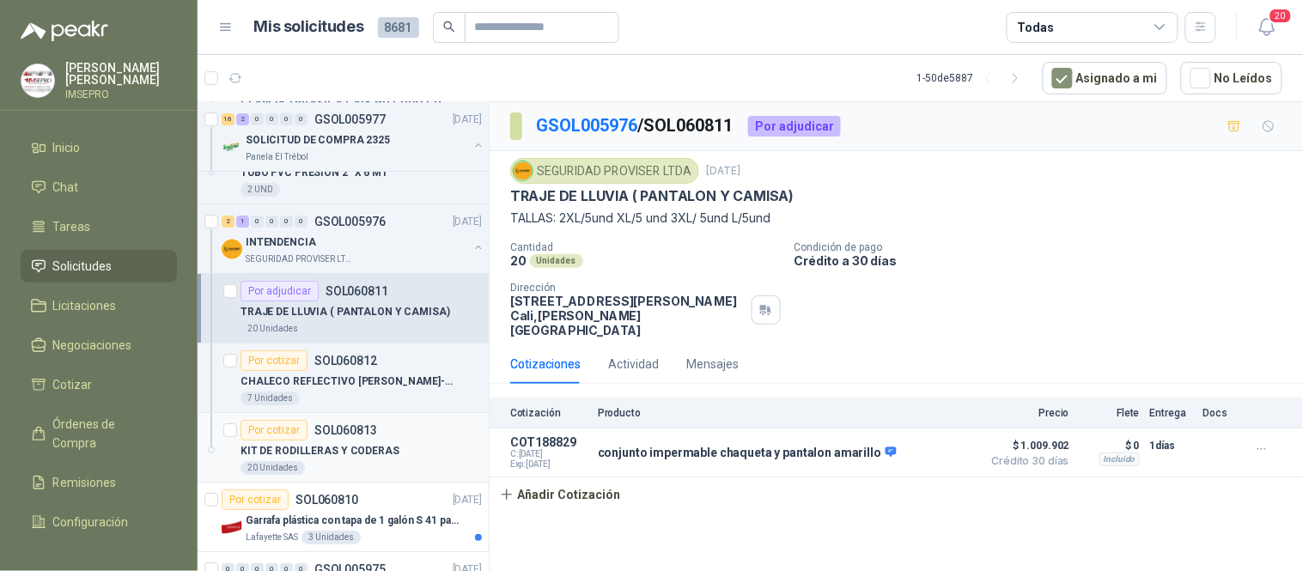
scroll to position [1527, 0]
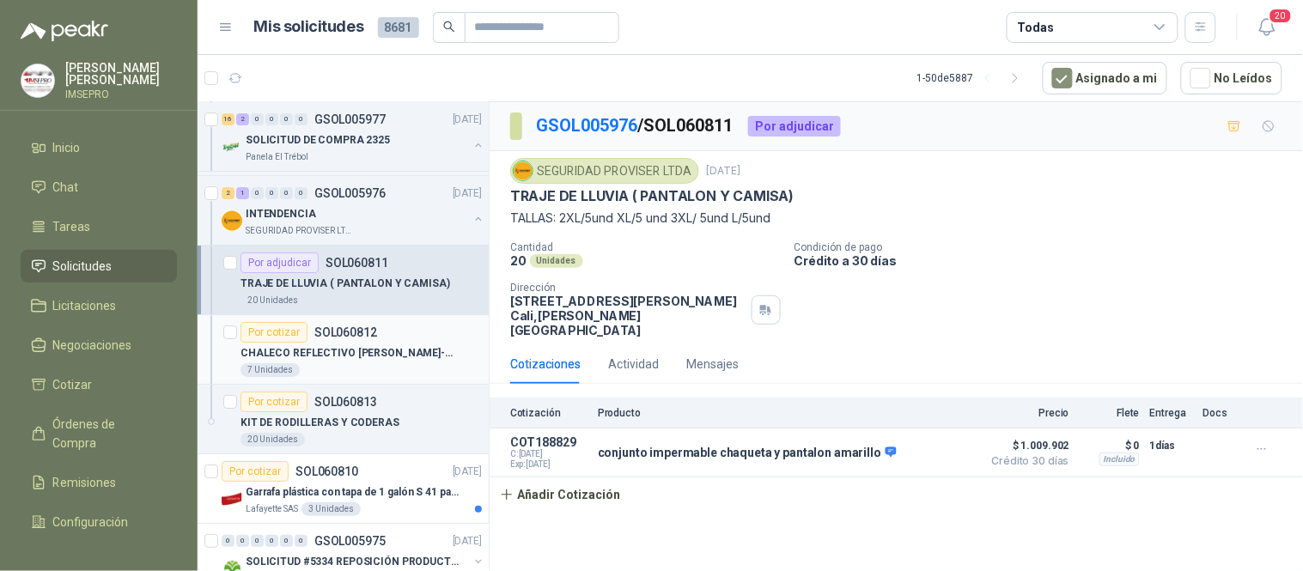
click at [357, 359] on p "CHALECO REFLECTIVO [PERSON_NAME]-NARANJA" at bounding box center [348, 353] width 214 height 16
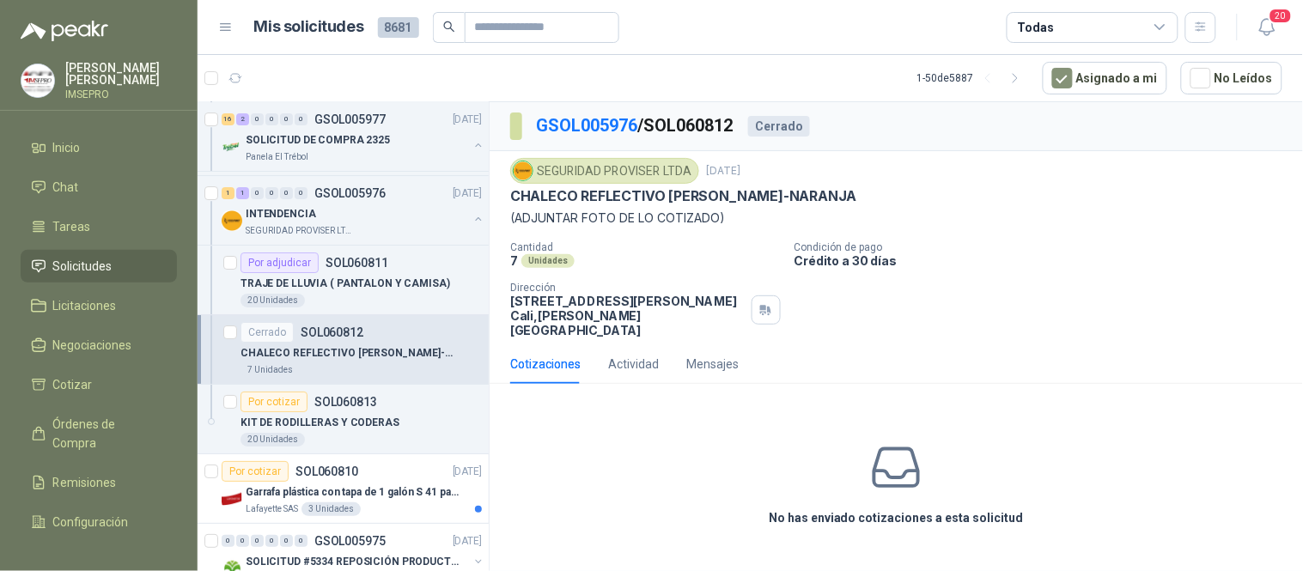
click at [914, 441] on icon at bounding box center [897, 468] width 54 height 54
click at [322, 289] on p "TRAJE DE LLUVIA ( PANTALON Y CAMISA)" at bounding box center [346, 284] width 210 height 16
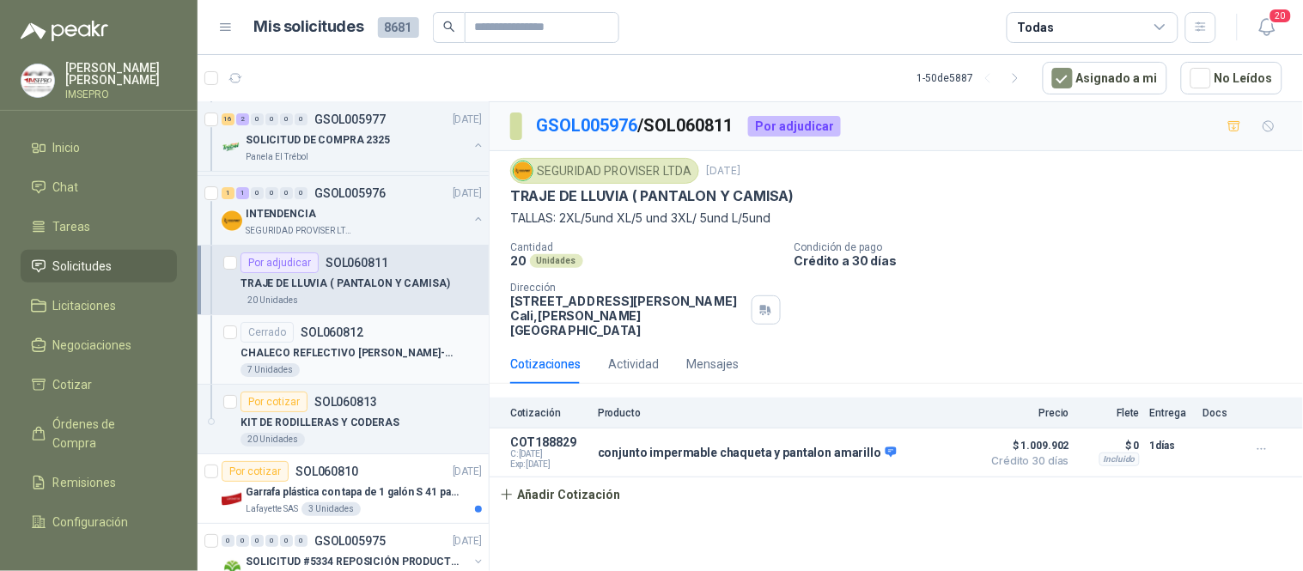
click at [302, 356] on p "CHALECO REFLECTIVO [PERSON_NAME]-NARANJA" at bounding box center [348, 353] width 214 height 16
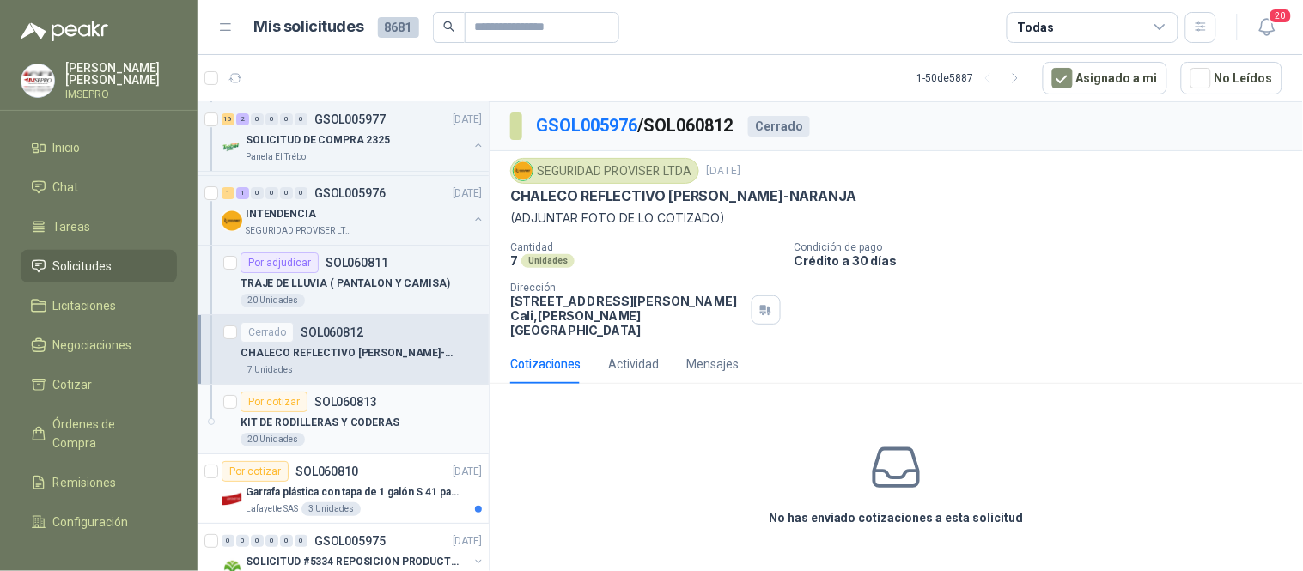
click at [311, 419] on p "KIT DE RODILLERAS Y CODERAS" at bounding box center [320, 423] width 159 height 16
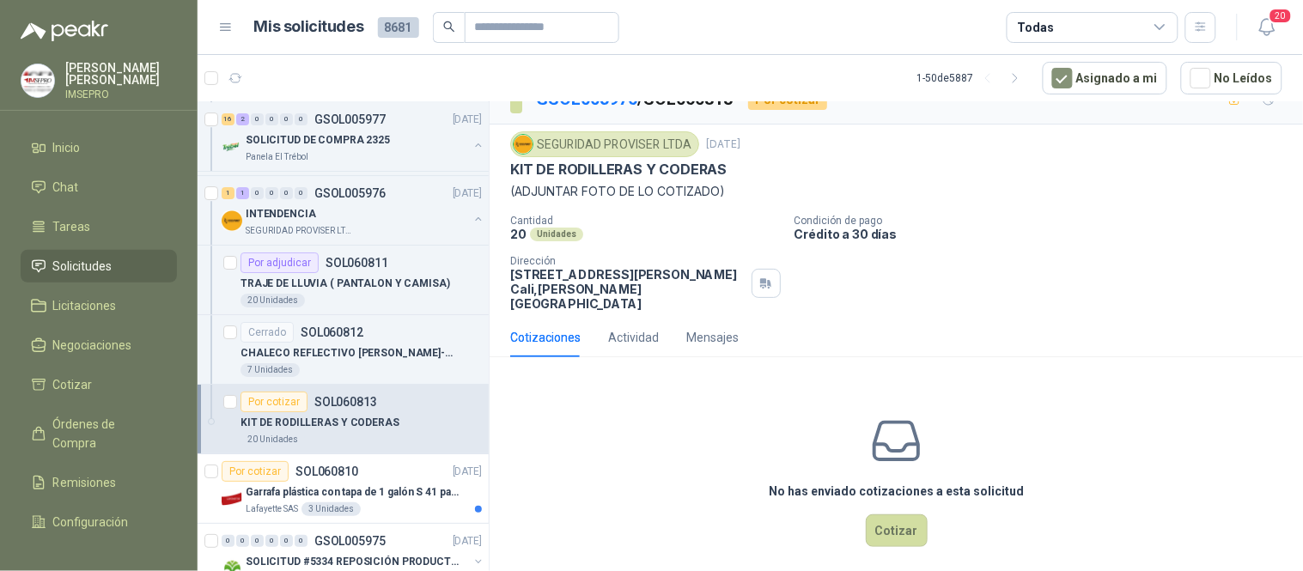
scroll to position [39, 0]
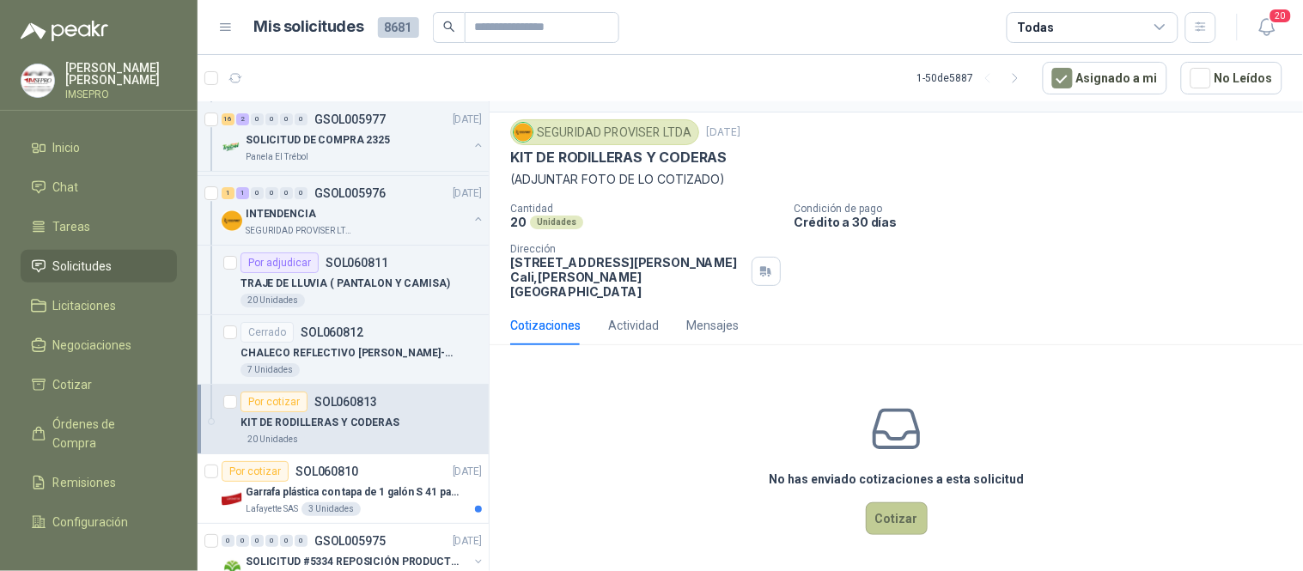
click at [889, 518] on button "Cotizar" at bounding box center [897, 519] width 62 height 33
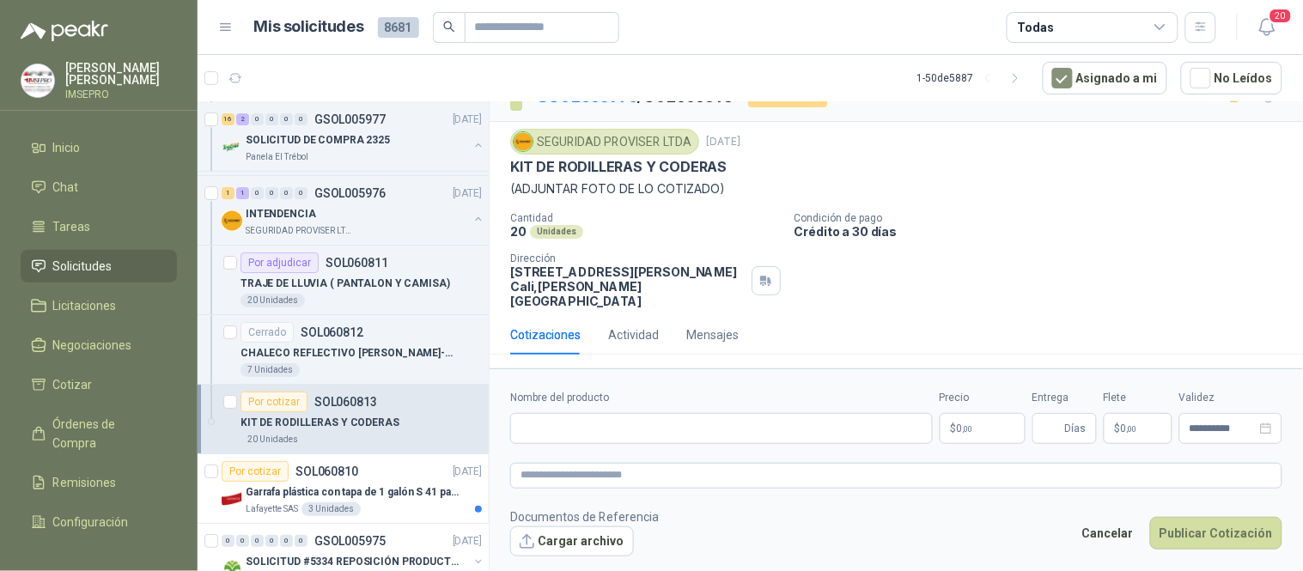
scroll to position [29, 0]
drag, startPoint x: 725, startPoint y: 167, endPoint x: 492, endPoint y: 168, distance: 232.8
click at [492, 168] on div "SEGURIDAD PROVISER LTDA [DATE] KIT DE RODILLERAS Y CODERAS (ADJUNTAR FOTO DE LO…" at bounding box center [897, 218] width 814 height 193
copy p "KIT DE RODILLERAS Y CODERAS"
click at [534, 430] on input "Nombre del producto" at bounding box center [721, 428] width 423 height 31
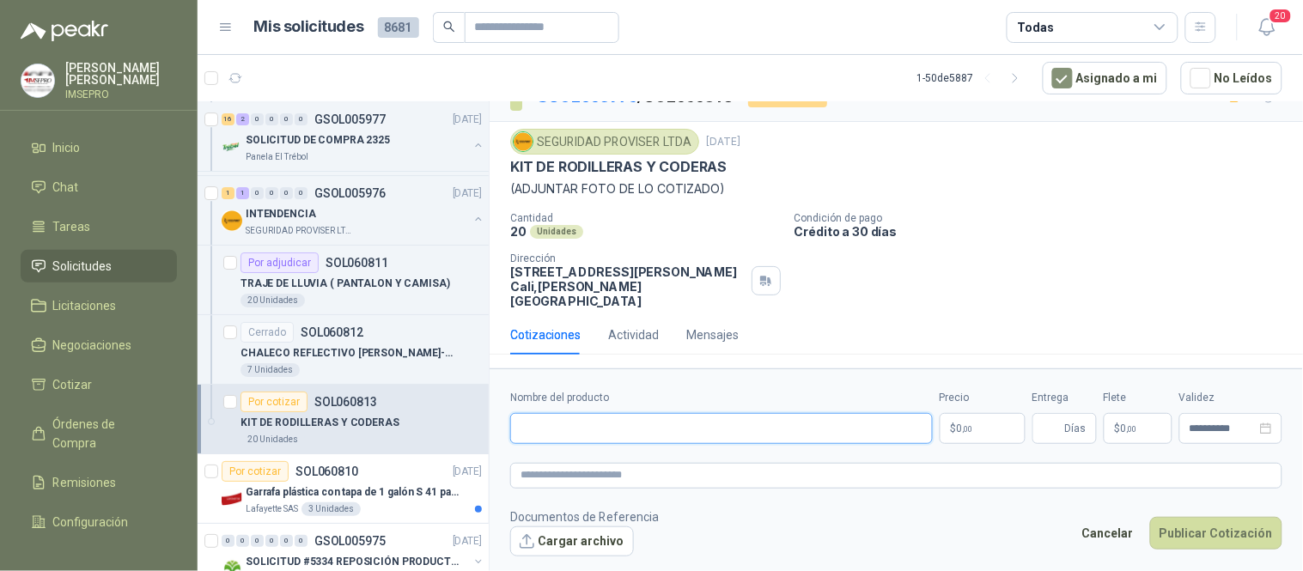
paste input "**********"
type input "**********"
click at [543, 484] on textarea at bounding box center [896, 475] width 772 height 25
paste textarea "**********"
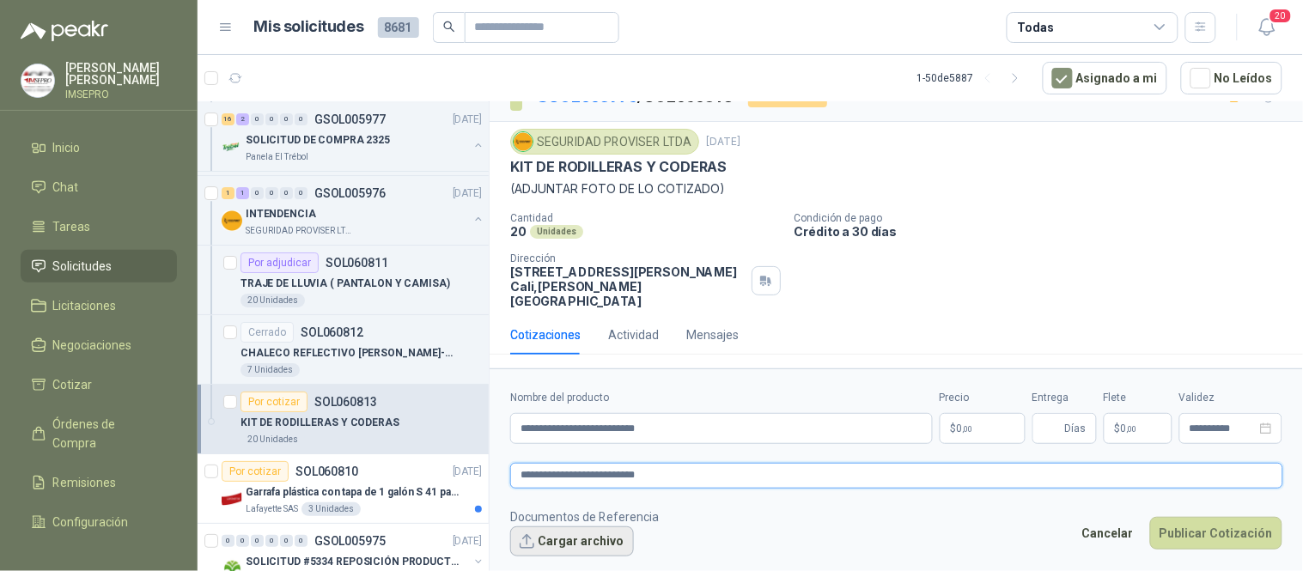
type textarea "**********"
click at [587, 543] on button "Cargar archivo" at bounding box center [572, 542] width 124 height 31
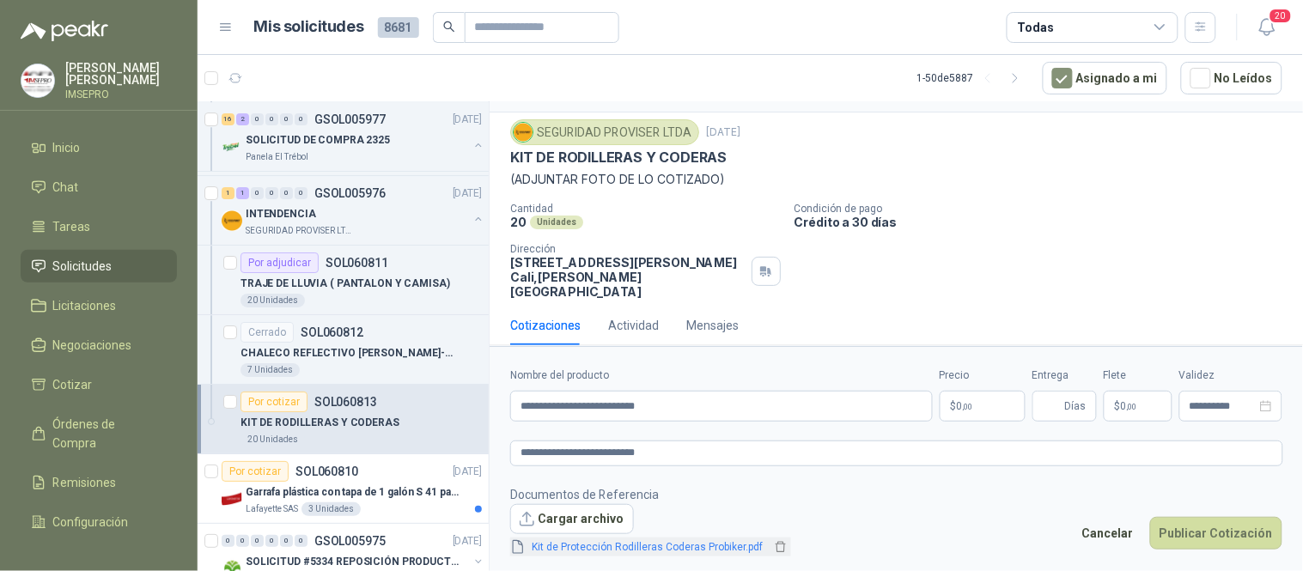
click at [691, 548] on link "Kit de Protección Rodilleras Coderas Probiker.pdf" at bounding box center [648, 548] width 245 height 16
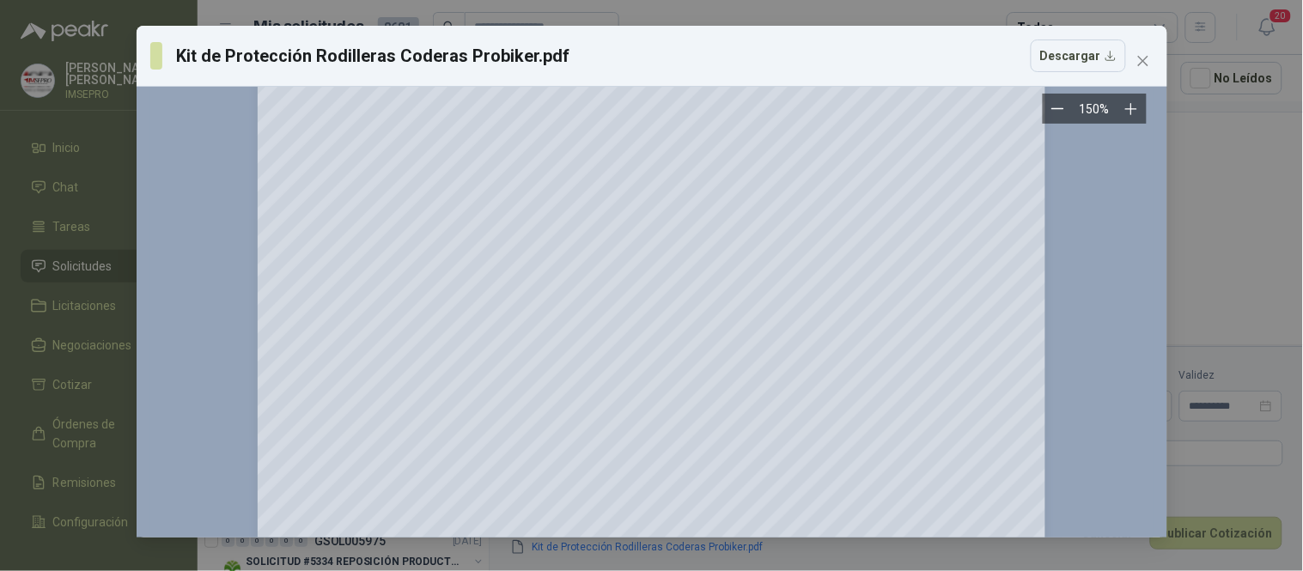
scroll to position [191, 0]
click at [1140, 62] on icon "close" at bounding box center [1144, 61] width 14 height 14
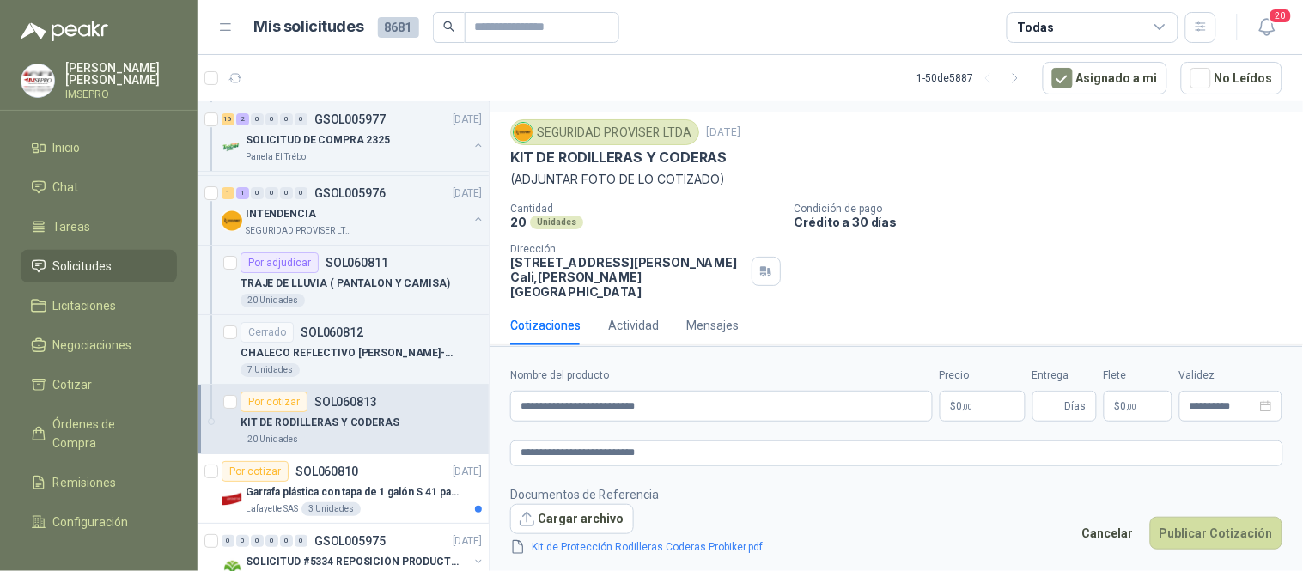
click at [978, 401] on body "[PERSON_NAME] IMSEPRO Inicio Chat Tareas Solicitudes Licitaciones Negociaciones…" at bounding box center [651, 285] width 1303 height 571
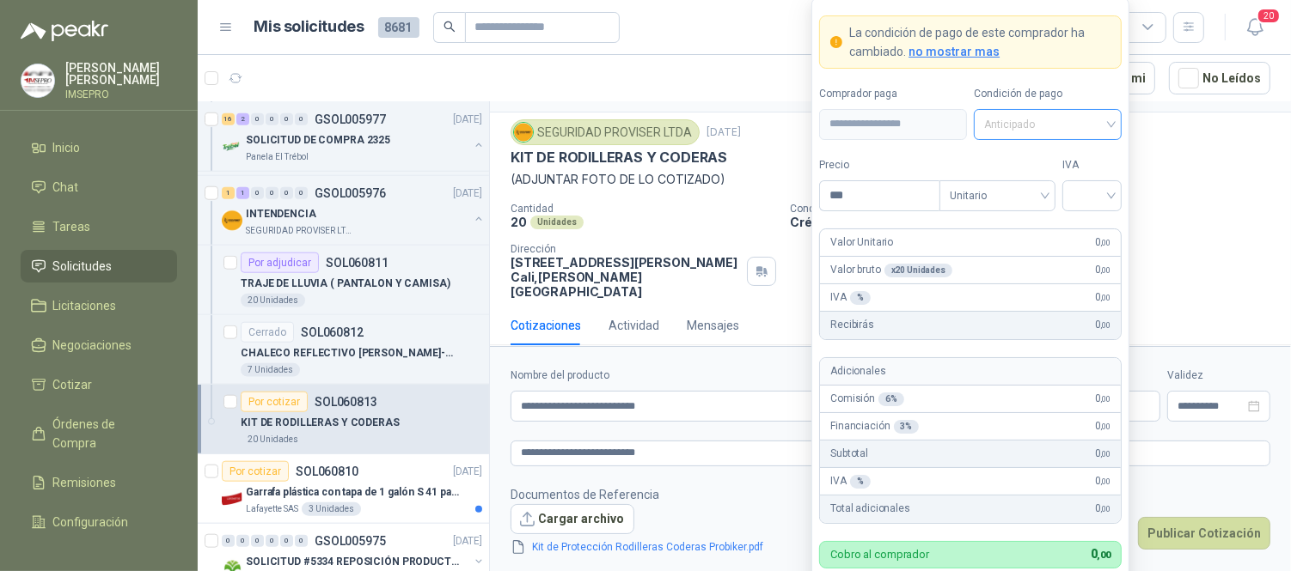
click at [1106, 130] on span "Anticipado" at bounding box center [1047, 125] width 127 height 26
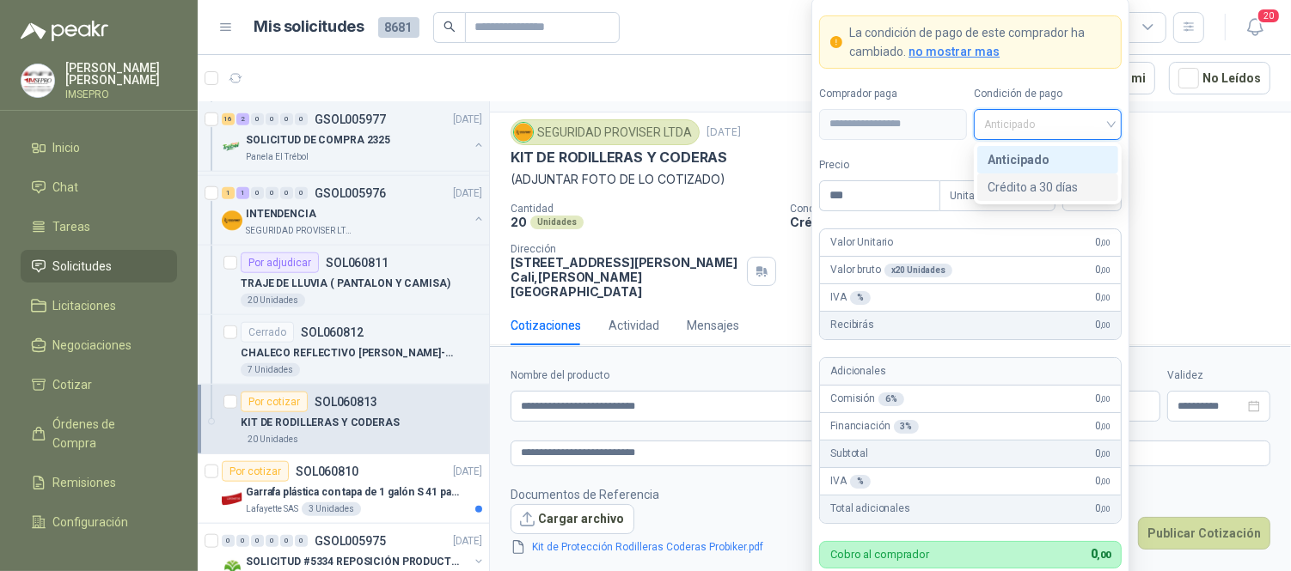
click at [1047, 187] on div "Crédito a 30 días" at bounding box center [1047, 187] width 120 height 19
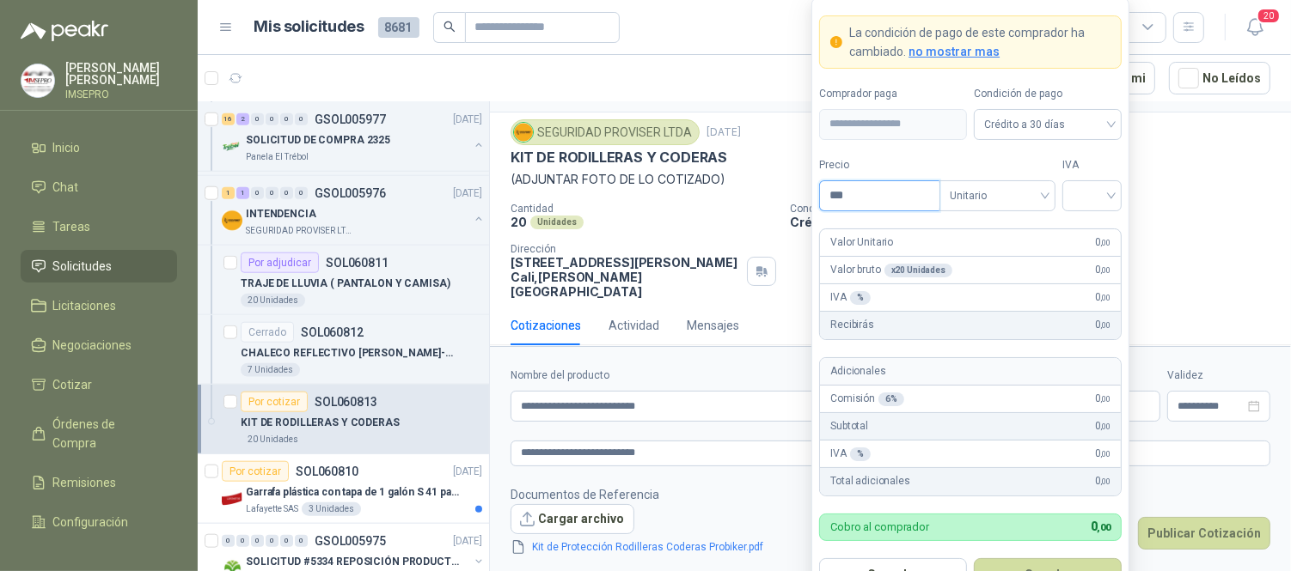
click at [889, 191] on input "***" at bounding box center [879, 195] width 119 height 29
type input "********"
click at [1087, 204] on input "search" at bounding box center [1091, 194] width 39 height 26
click at [1083, 227] on div "19%" at bounding box center [1092, 231] width 32 height 19
click at [1048, 565] on button "Guardar" at bounding box center [1047, 574] width 148 height 33
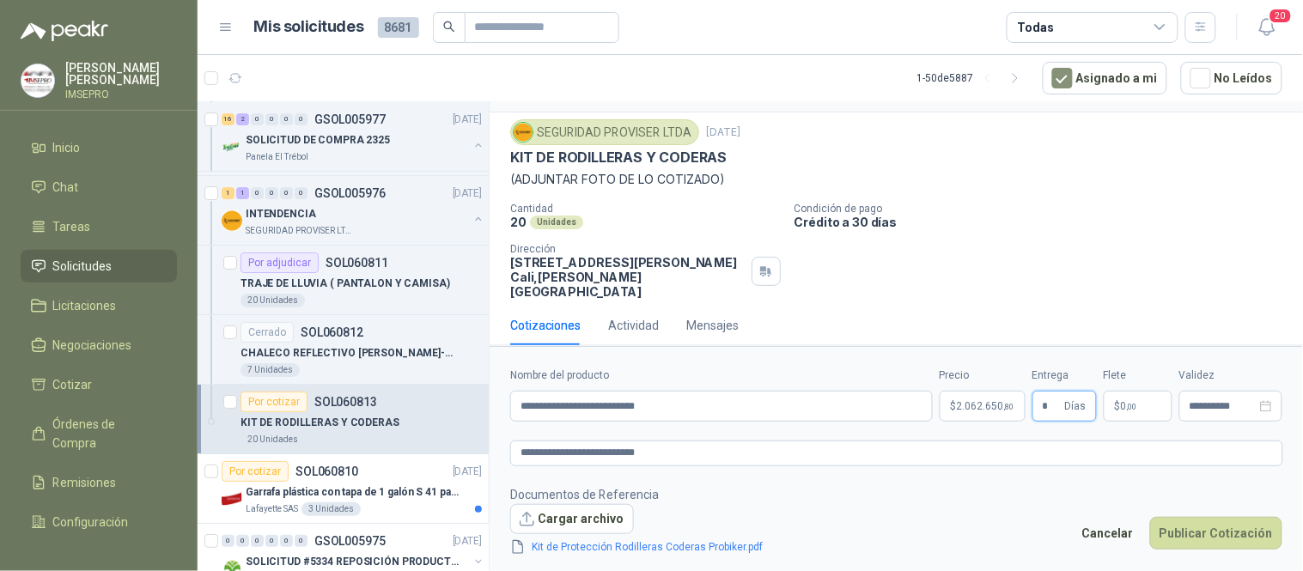
type input "*"
click at [1127, 396] on p "$ 0 ,00" at bounding box center [1138, 406] width 69 height 31
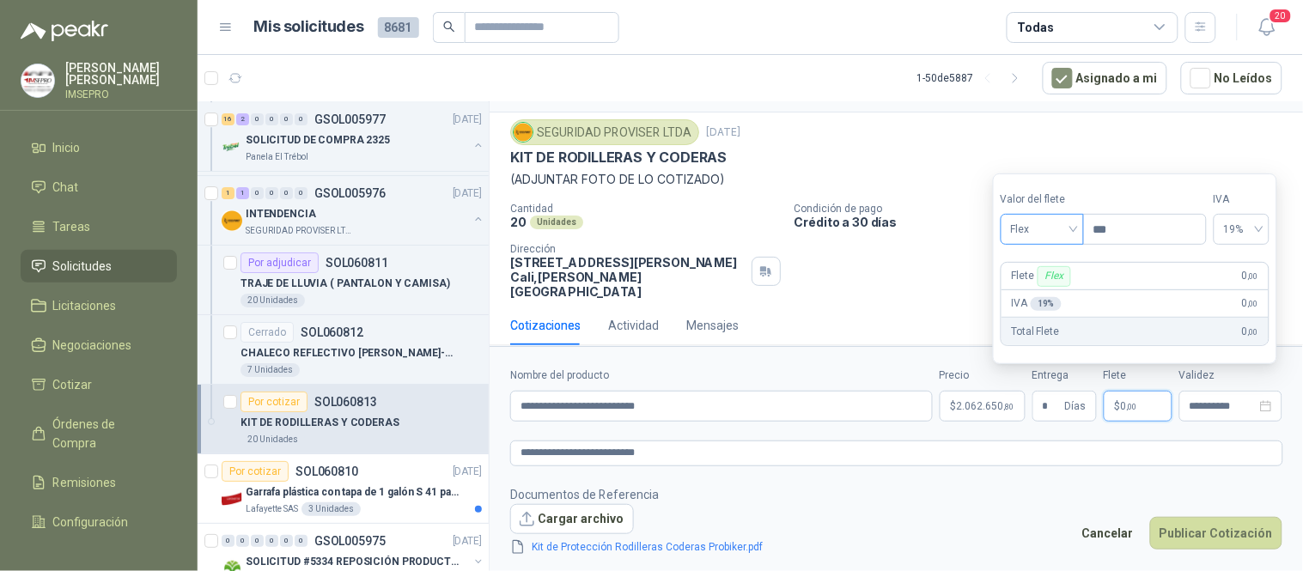
click at [1083, 228] on div "Flex" at bounding box center [1042, 229] width 83 height 31
click at [1053, 295] on div "Incluido" at bounding box center [1044, 293] width 59 height 19
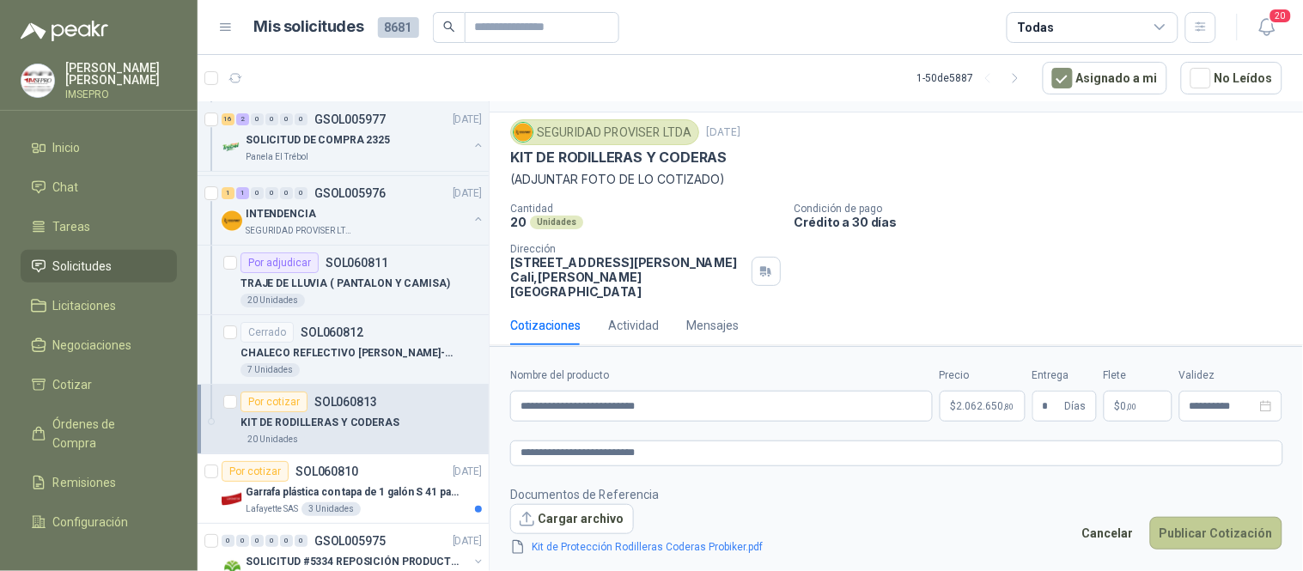
click at [1181, 539] on button "Publicar Cotización" at bounding box center [1216, 533] width 132 height 33
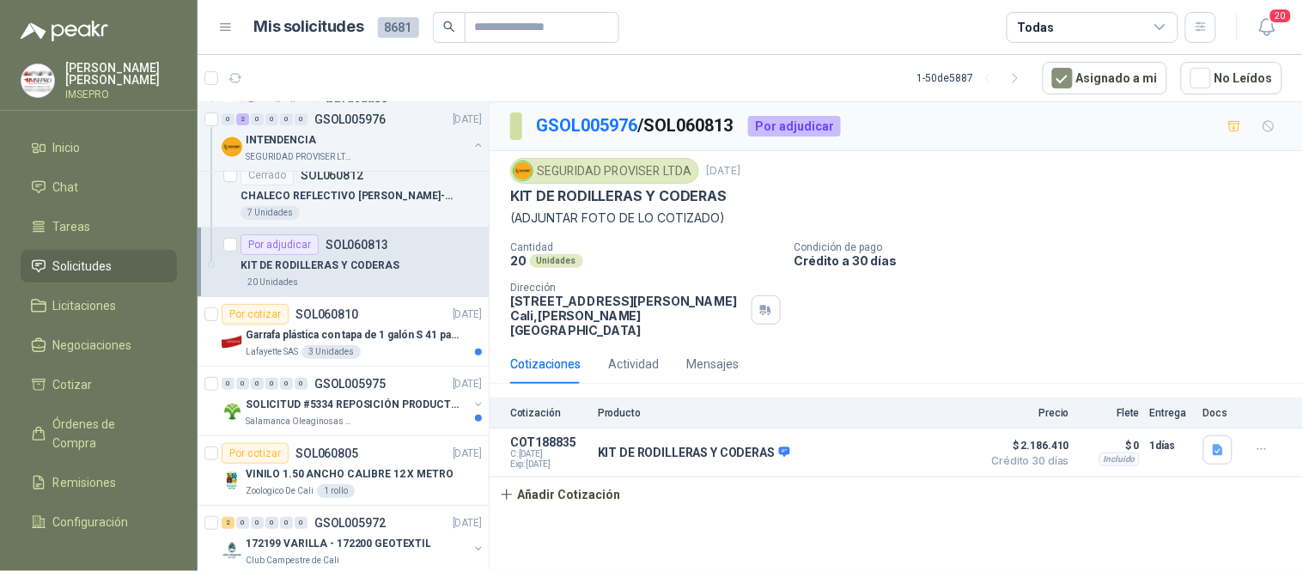
scroll to position [1718, 0]
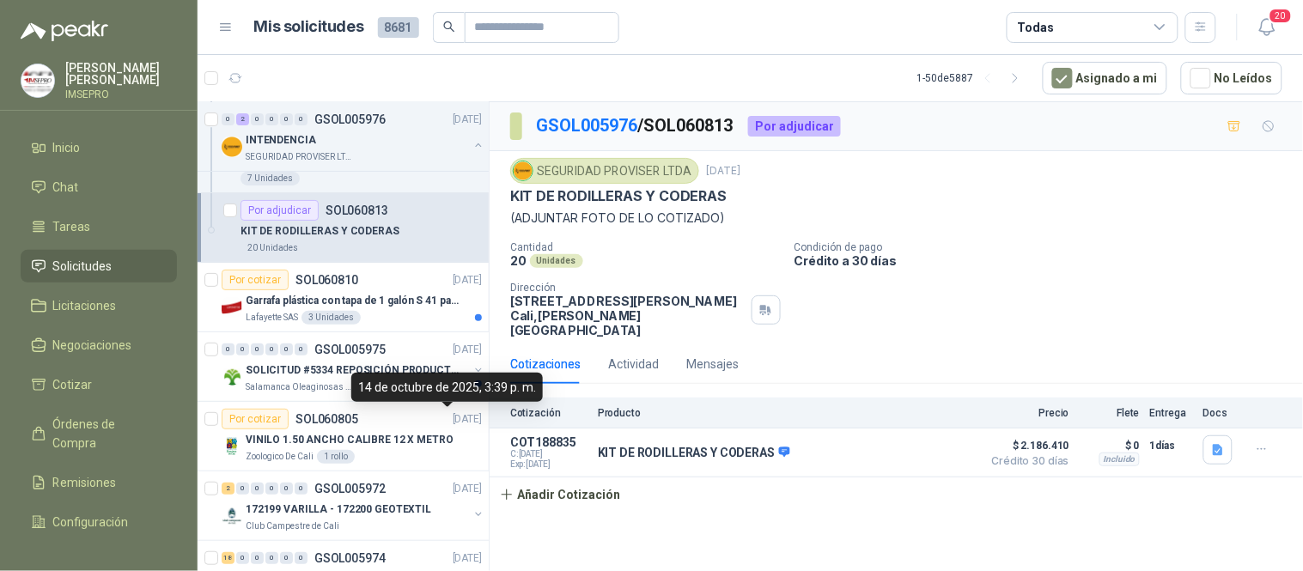
click at [374, 381] on div "14 de octubre de 2025, 3:39 p. m." at bounding box center [447, 387] width 192 height 29
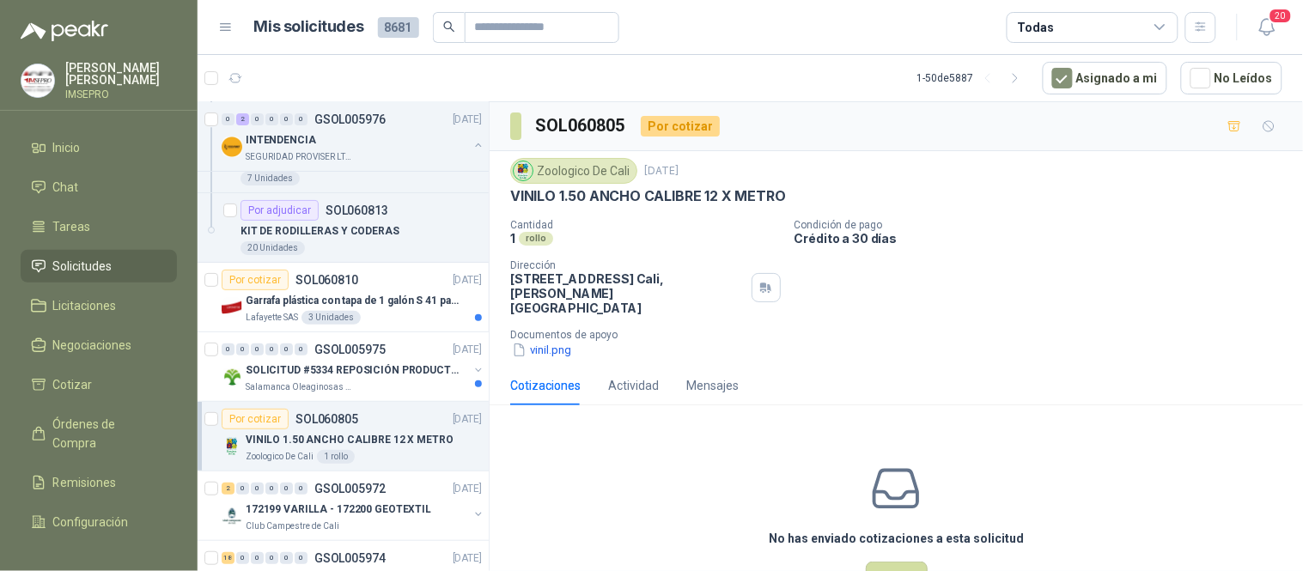
scroll to position [46, 0]
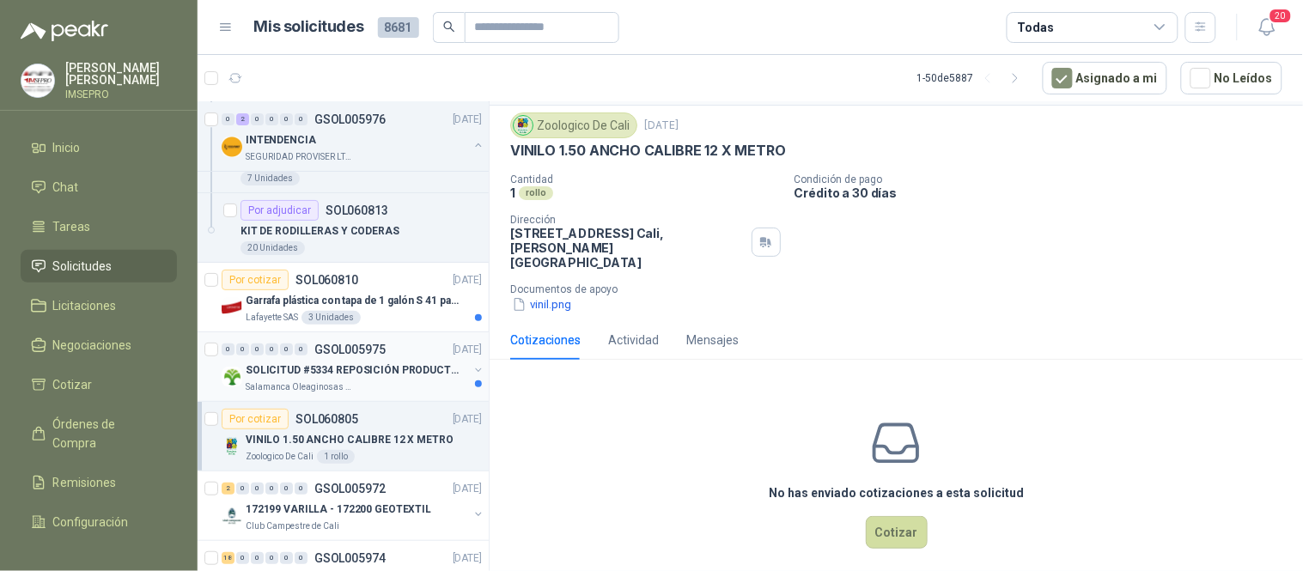
click at [399, 384] on div "Salamanca Oleaginosas SAS" at bounding box center [357, 388] width 223 height 14
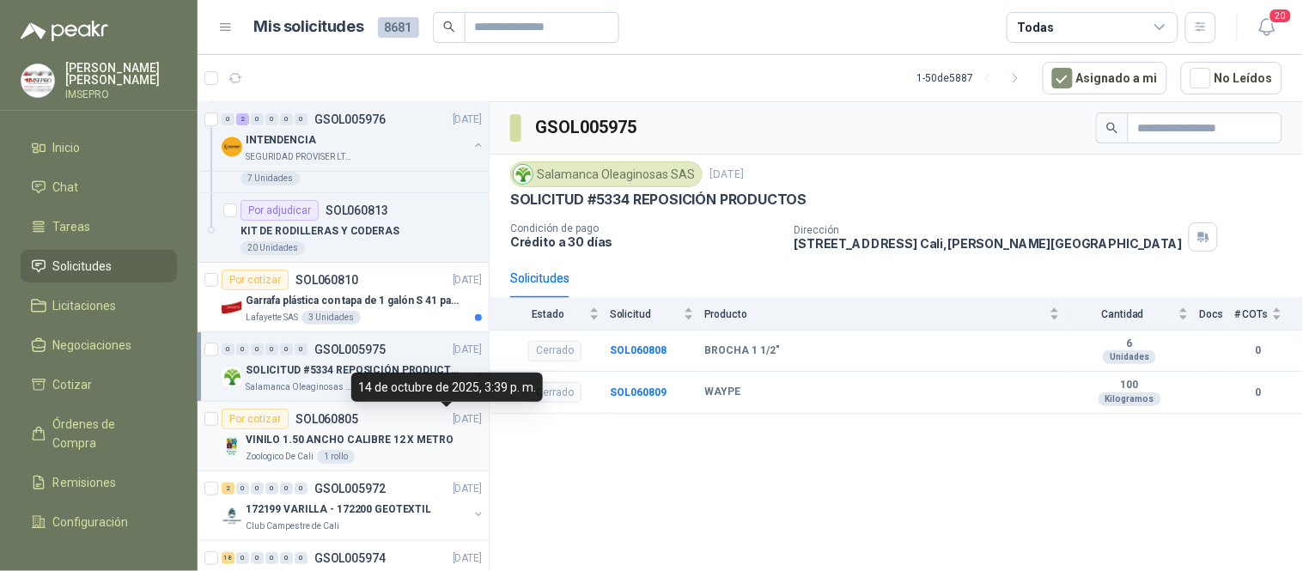
scroll to position [1814, 0]
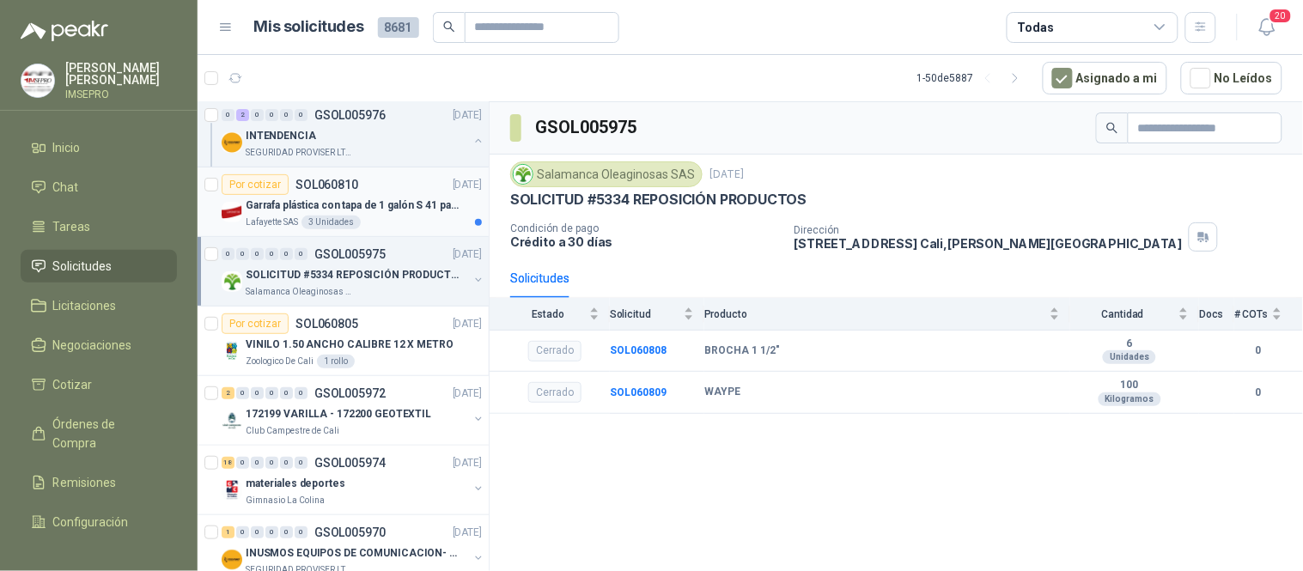
click at [387, 226] on div "Lafayette SAS 3 Unidades" at bounding box center [364, 223] width 236 height 14
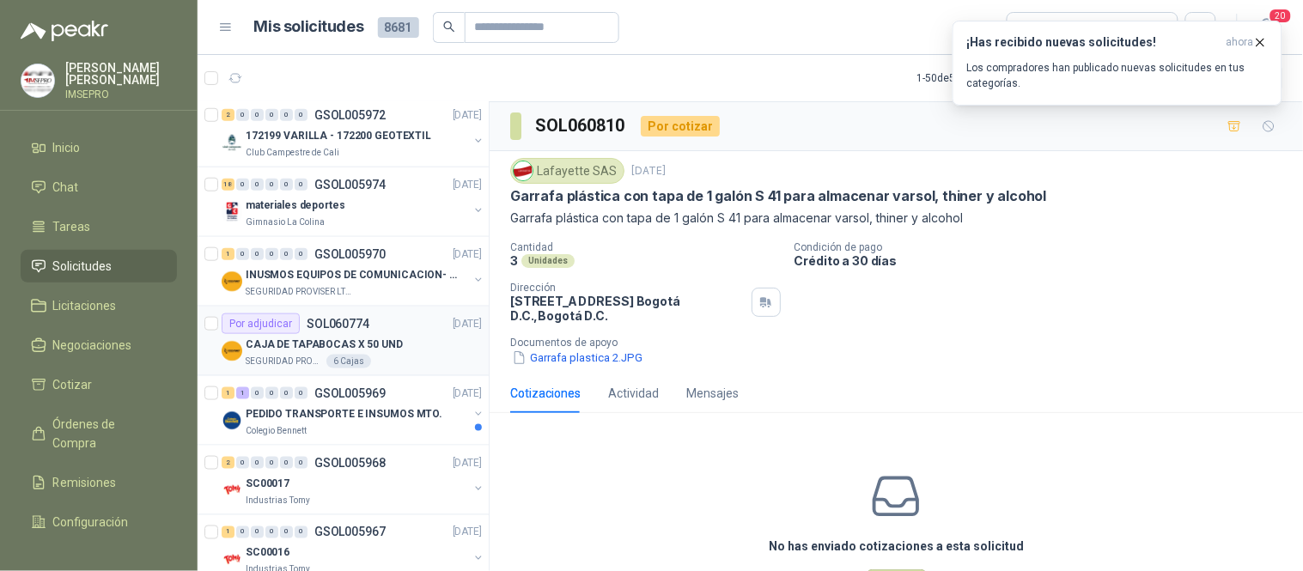
scroll to position [2100, 0]
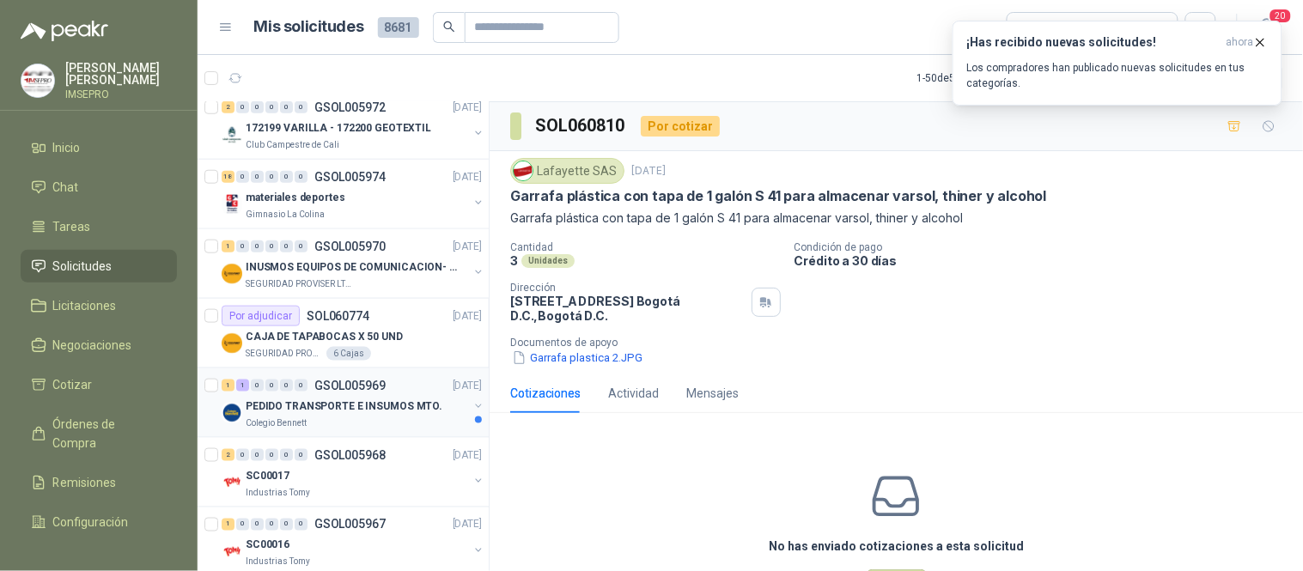
click at [339, 416] on div "PEDIDO TRANSPORTE E INSUMOS MTO." at bounding box center [357, 406] width 223 height 21
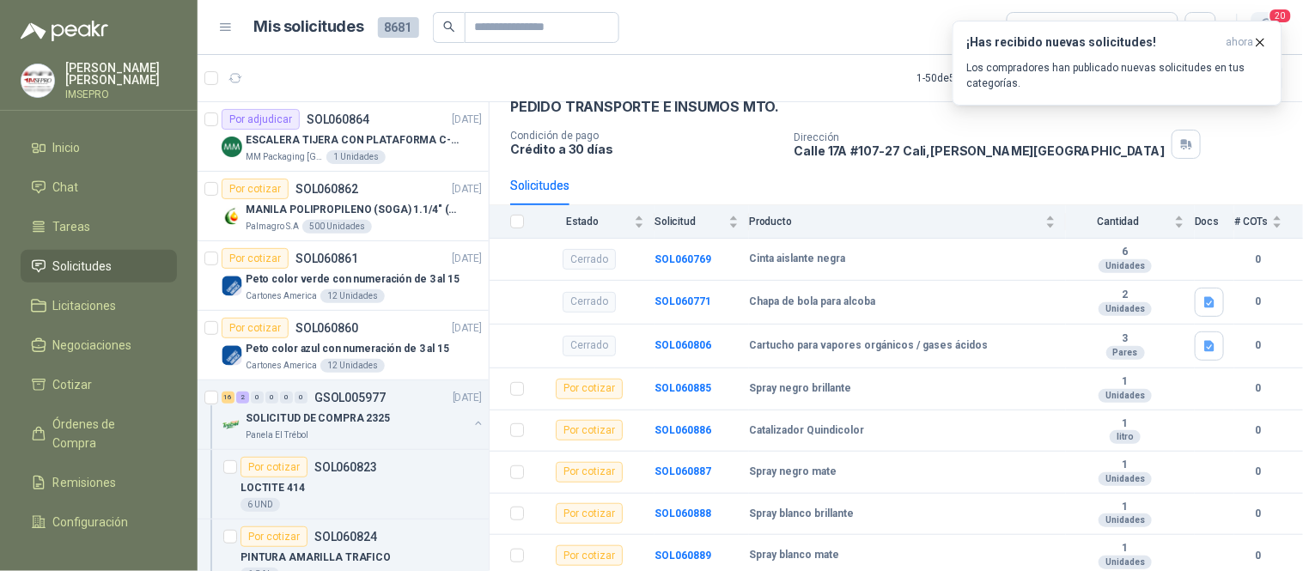
click at [1281, 12] on span "20" at bounding box center [1281, 16] width 24 height 16
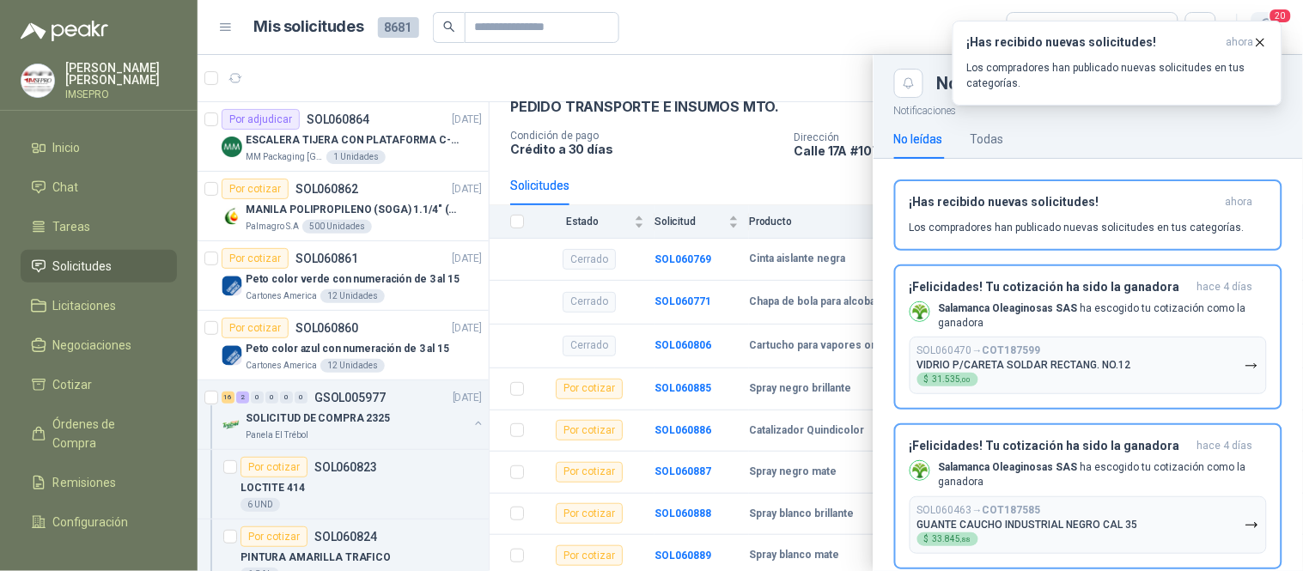
click at [1281, 11] on span "20" at bounding box center [1281, 16] width 24 height 16
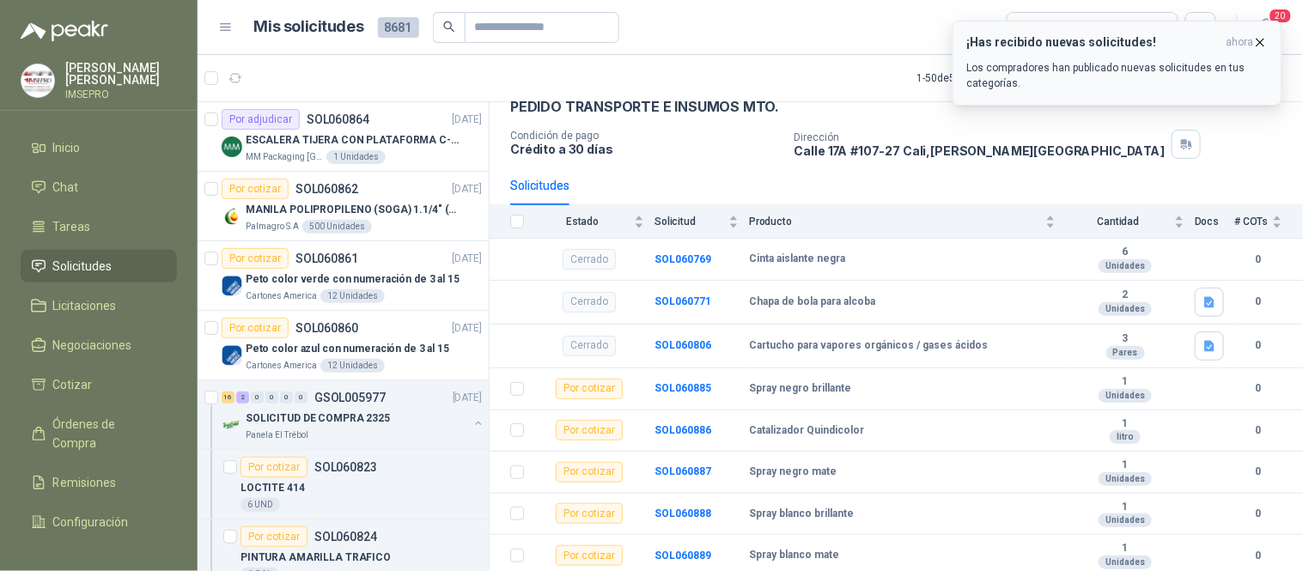
click at [1261, 45] on icon "button" at bounding box center [1261, 42] width 15 height 15
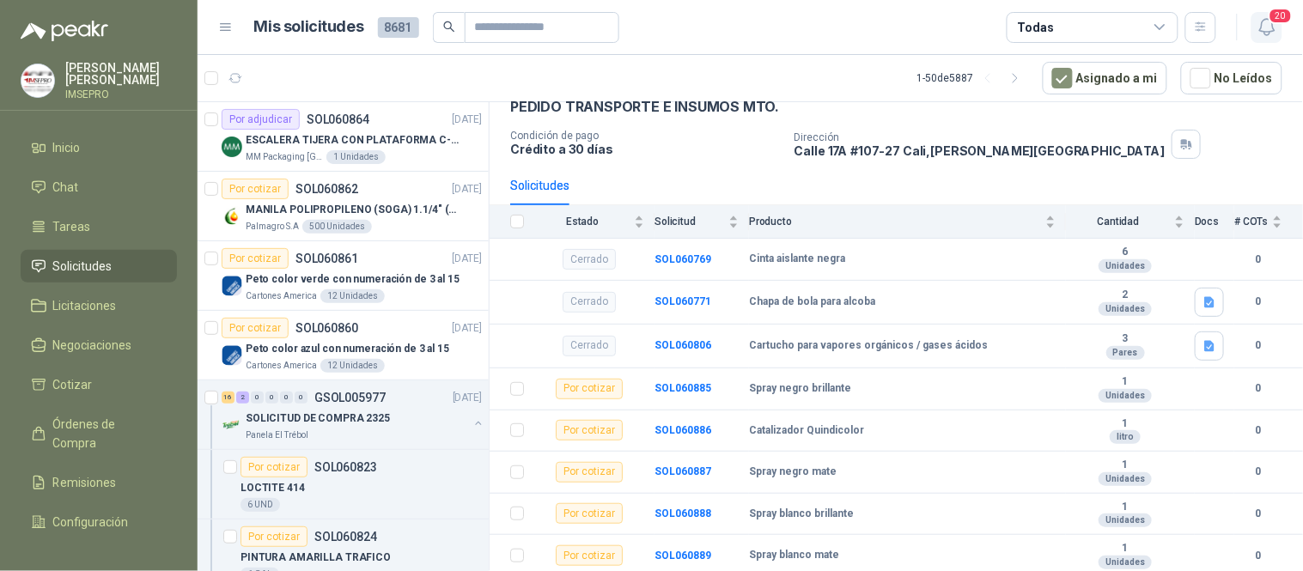
click at [1266, 29] on icon "button" at bounding box center [1267, 26] width 21 height 21
